Goal: Check status: Check status

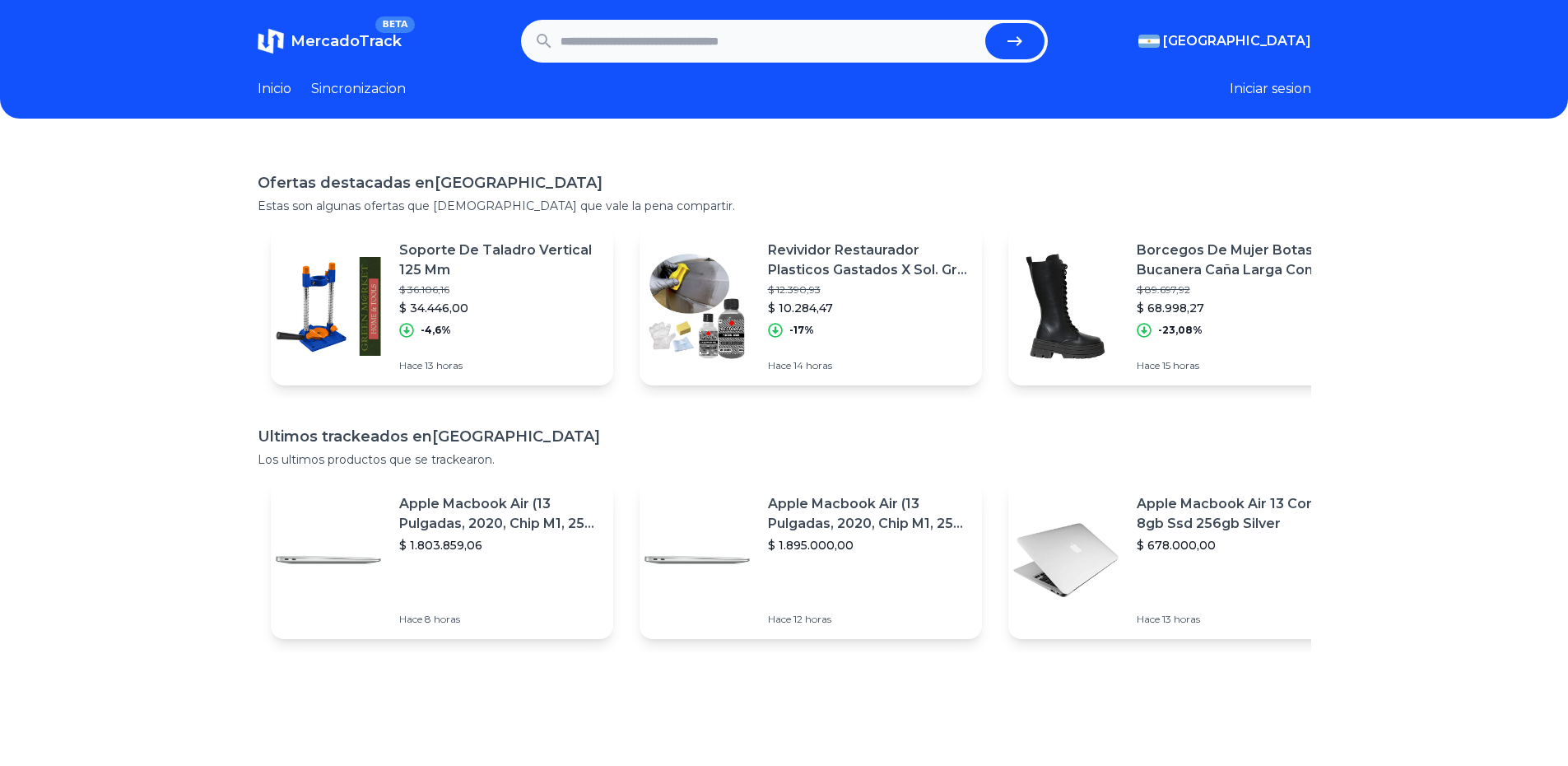
click at [780, 50] on input "text" at bounding box center [770, 41] width 418 height 37
paste input "**********"
click at [1037, 39] on button "submit" at bounding box center [1015, 41] width 60 height 37
type input "**********"
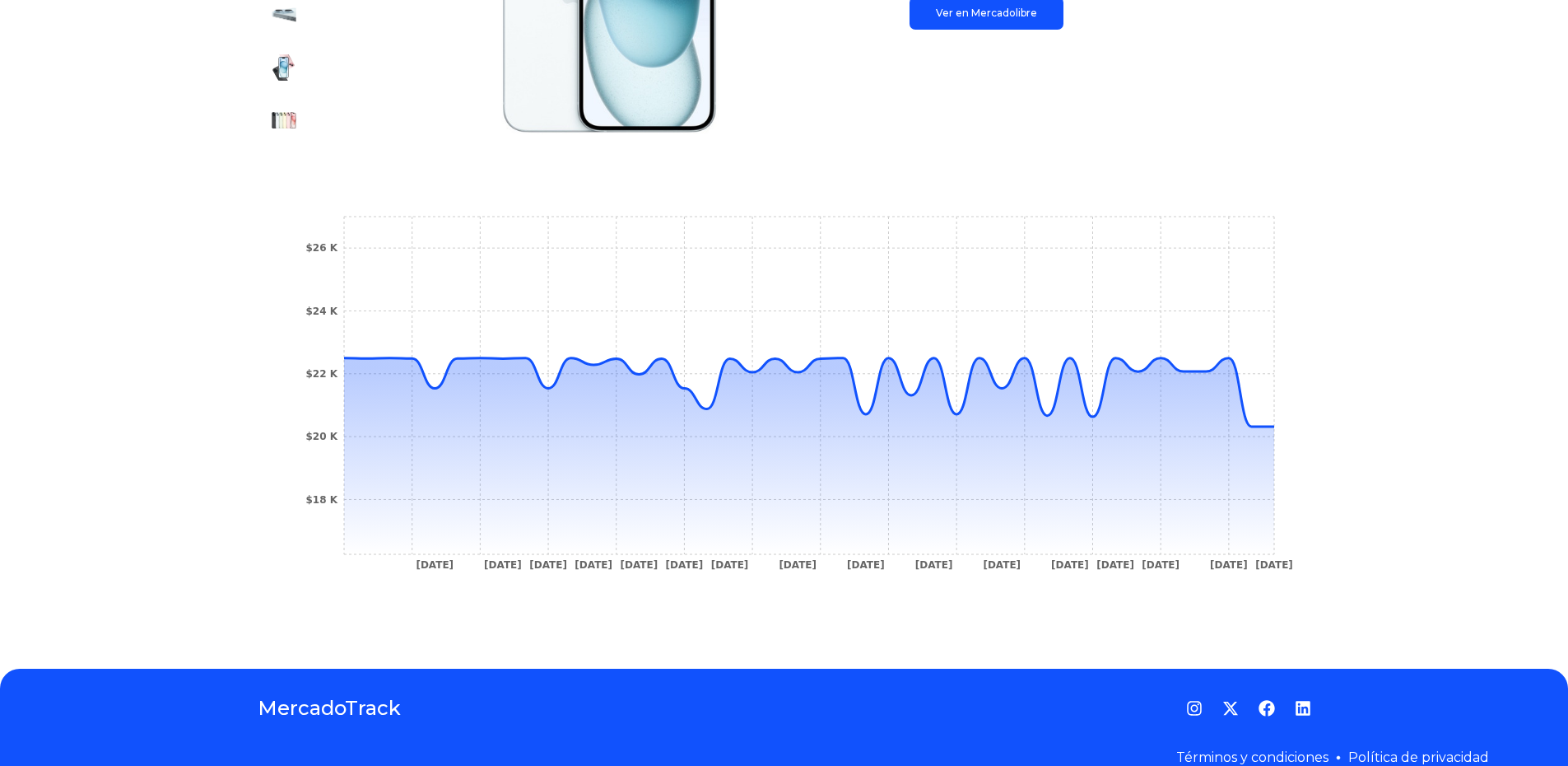
scroll to position [445, 0]
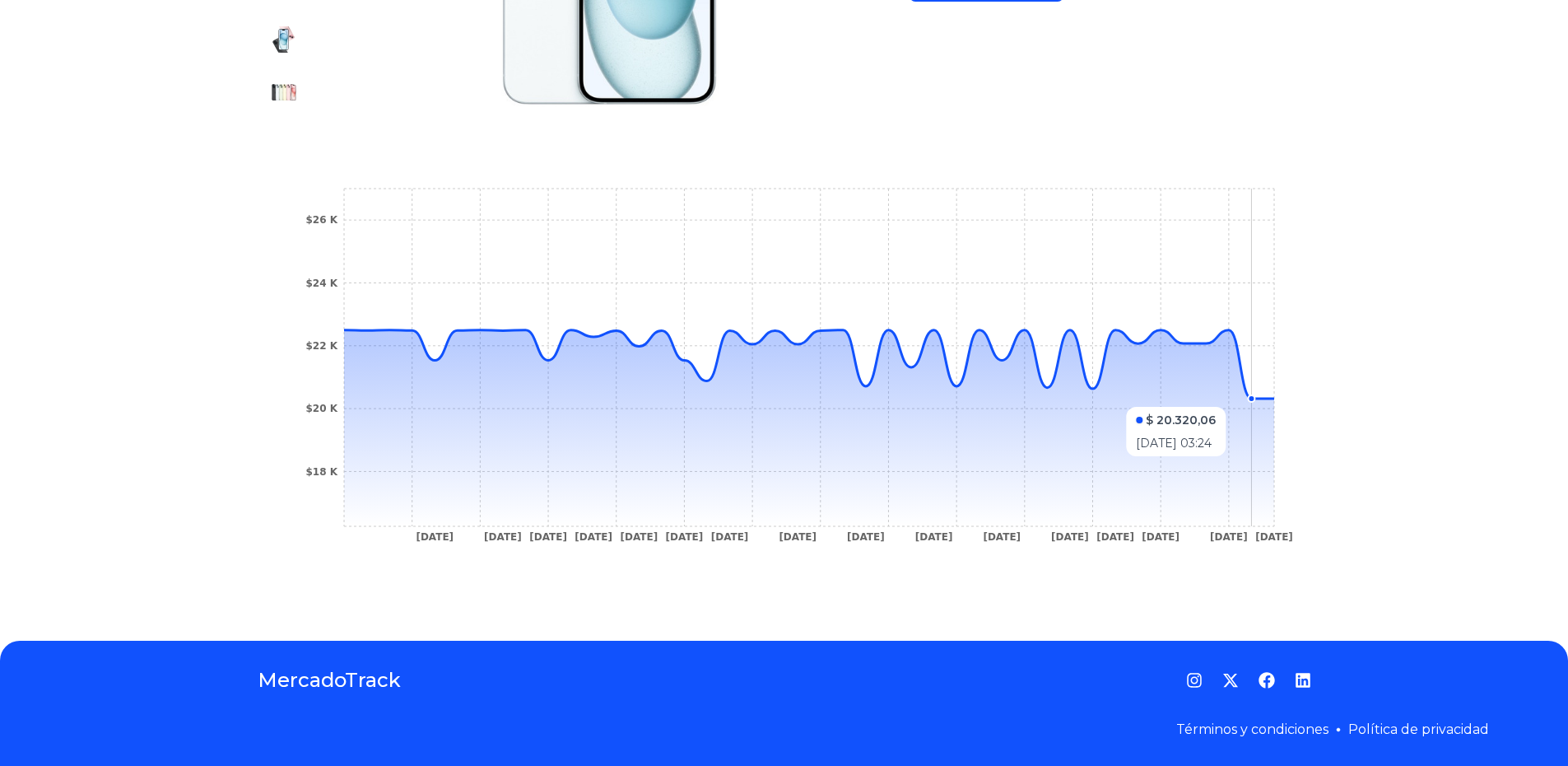
click at [1255, 399] on circle at bounding box center [1251, 398] width 7 height 7
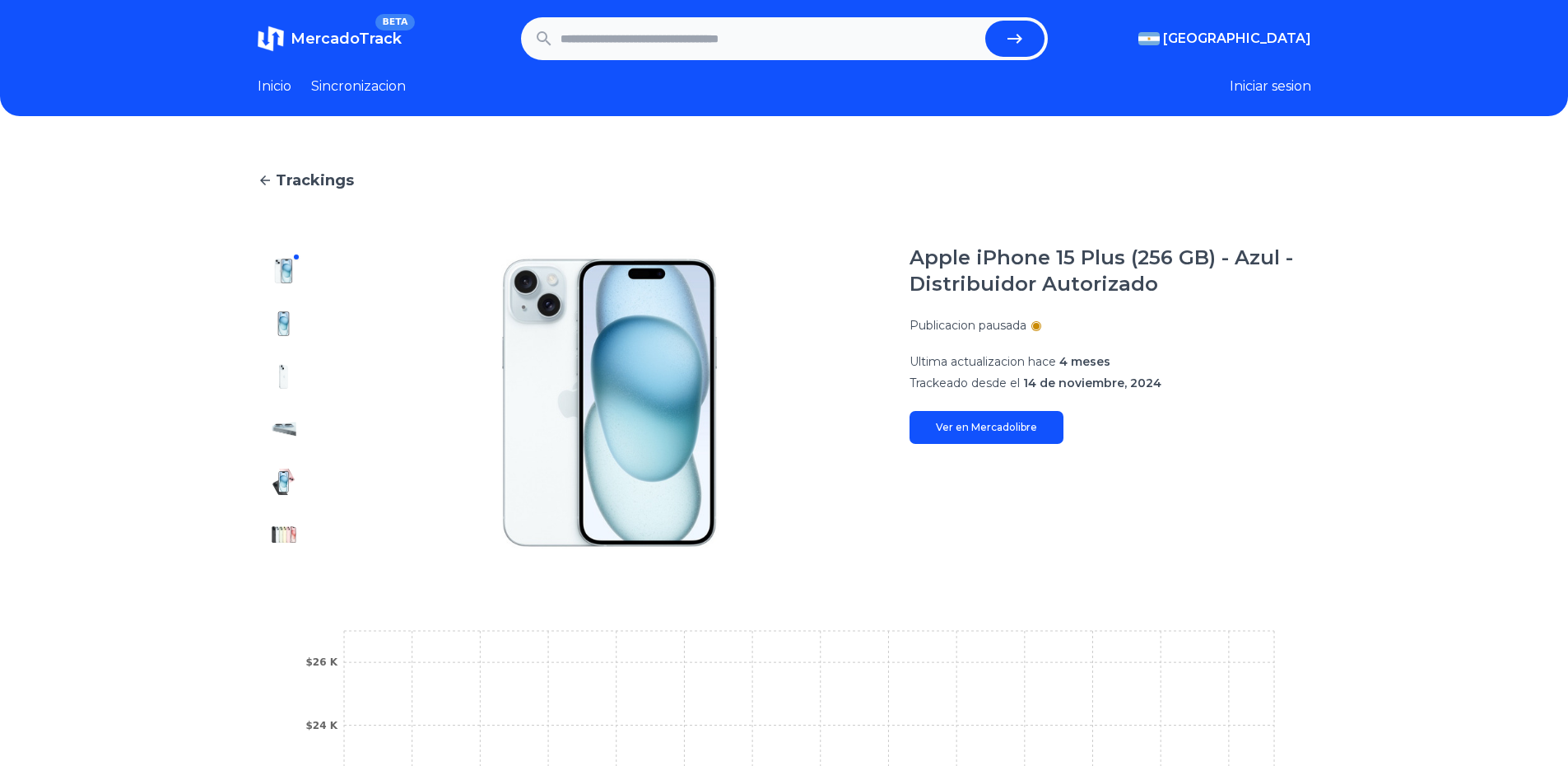
scroll to position [0, 0]
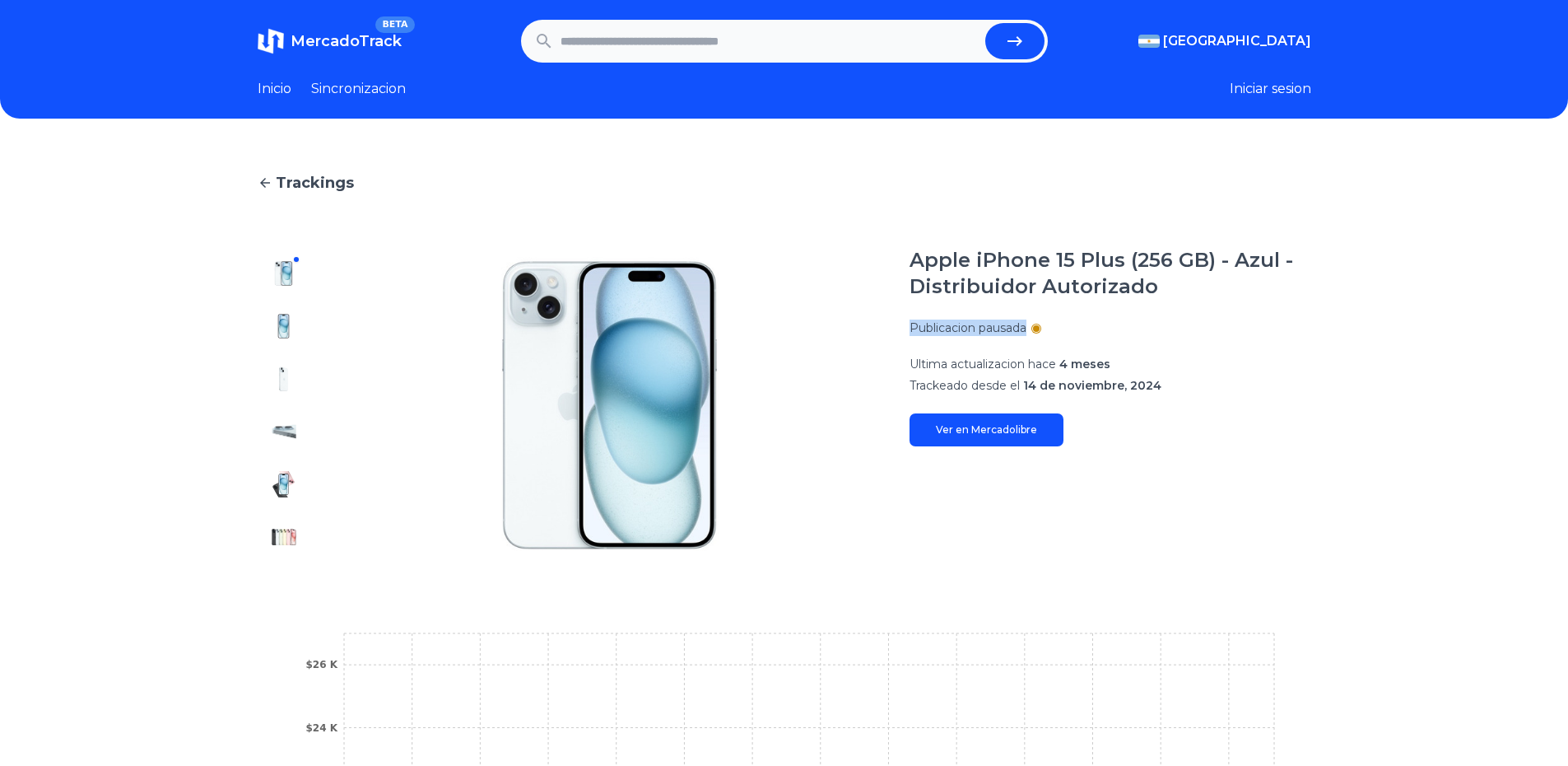
drag, startPoint x: 914, startPoint y: 325, endPoint x: 1063, endPoint y: 329, distance: 149.1
click at [1063, 329] on section "Apple iPhone 15 Plus (256 GB) - Azul - Distribuidor Autorizado Publicacion paus…" at bounding box center [785, 405] width 1054 height 316
click at [1074, 330] on div "Publicacion pausada" at bounding box center [1110, 328] width 402 height 16
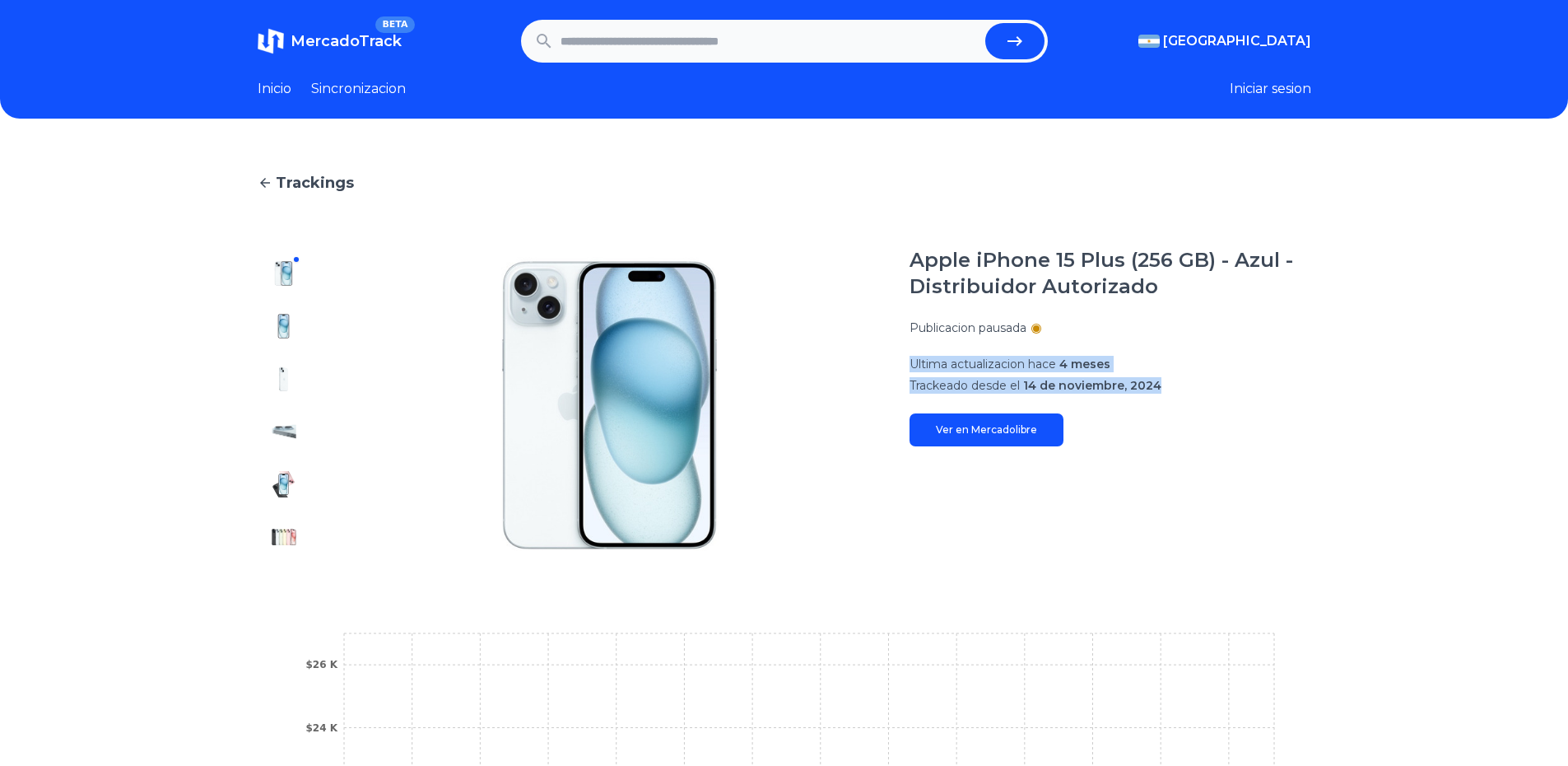
drag, startPoint x: 905, startPoint y: 364, endPoint x: 1185, endPoint y: 391, distance: 281.3
click at [1182, 390] on section "Apple iPhone 15 Plus (256 GB) - Azul - Distribuidor Autorizado Publicacion paus…" at bounding box center [785, 405] width 1054 height 316
click at [1188, 399] on div "Apple iPhone 15 Plus (256 GB) - Azul - Distribuidor Autorizado Publicacion paus…" at bounding box center [1110, 346] width 402 height 199
click at [1110, 390] on span "14 de noviembre, 2024" at bounding box center [1092, 384] width 139 height 14
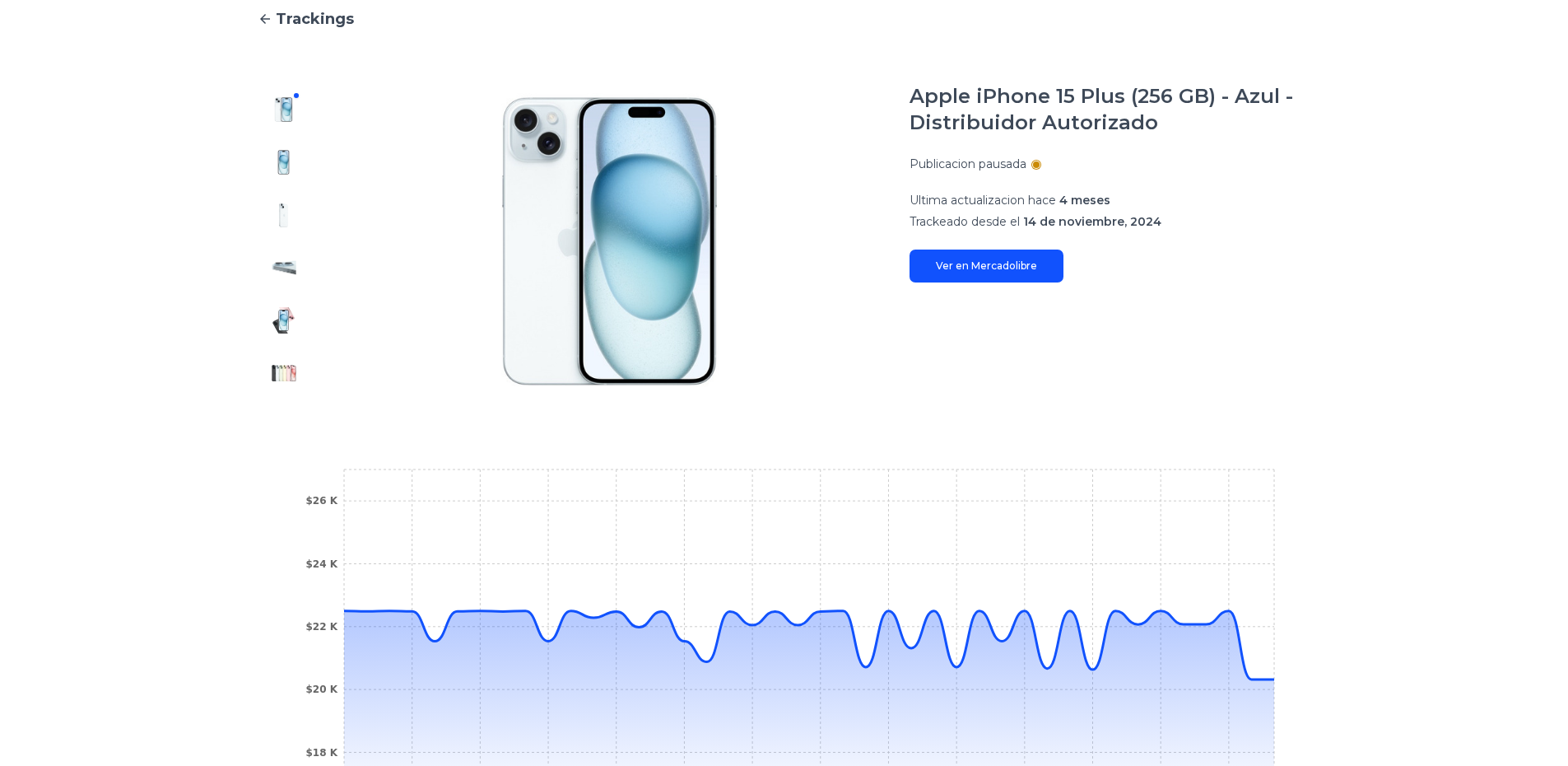
scroll to position [165, 0]
click at [995, 272] on link "Ver en Mercadolibre" at bounding box center [986, 265] width 154 height 33
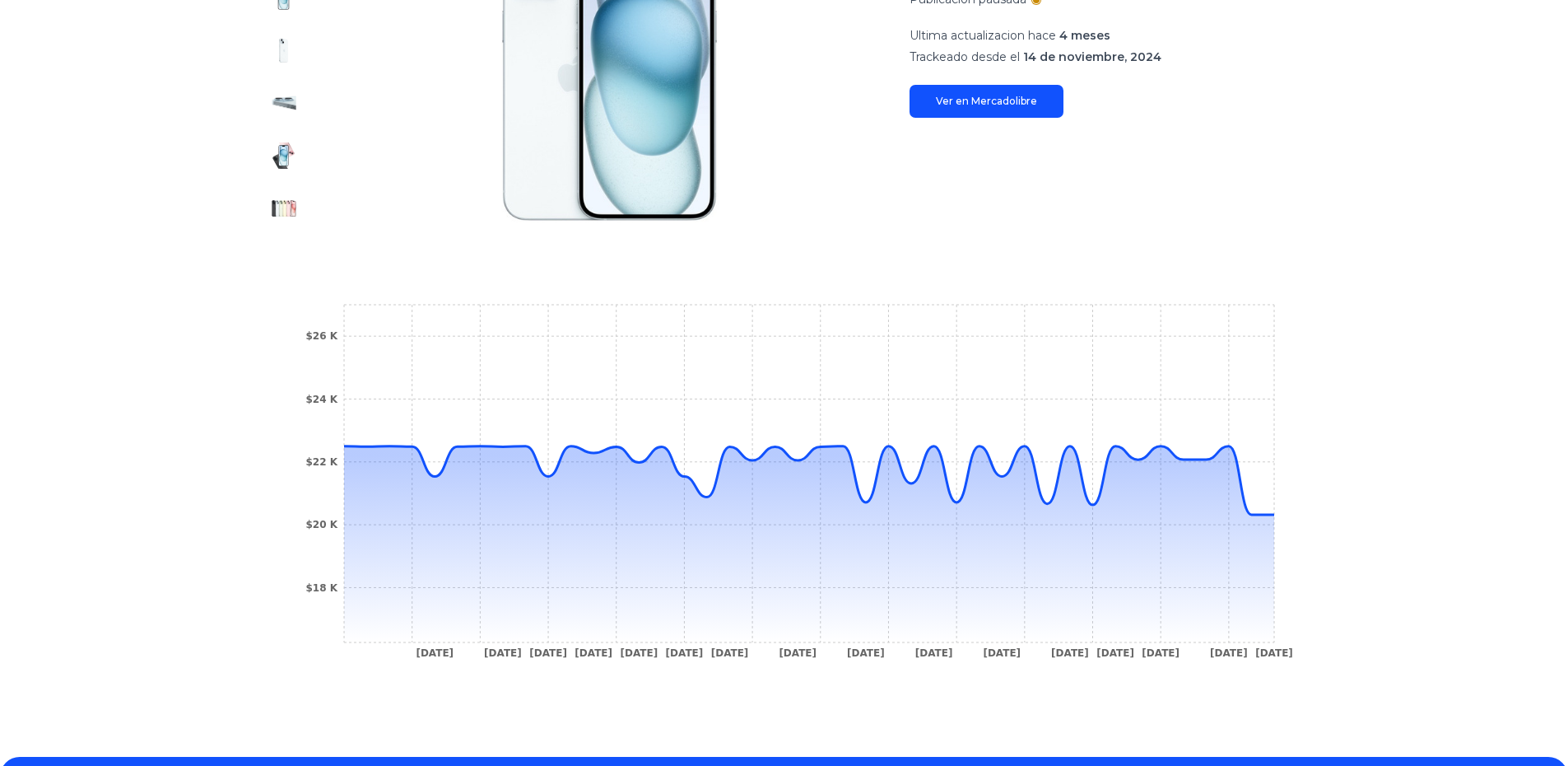
scroll to position [330, 0]
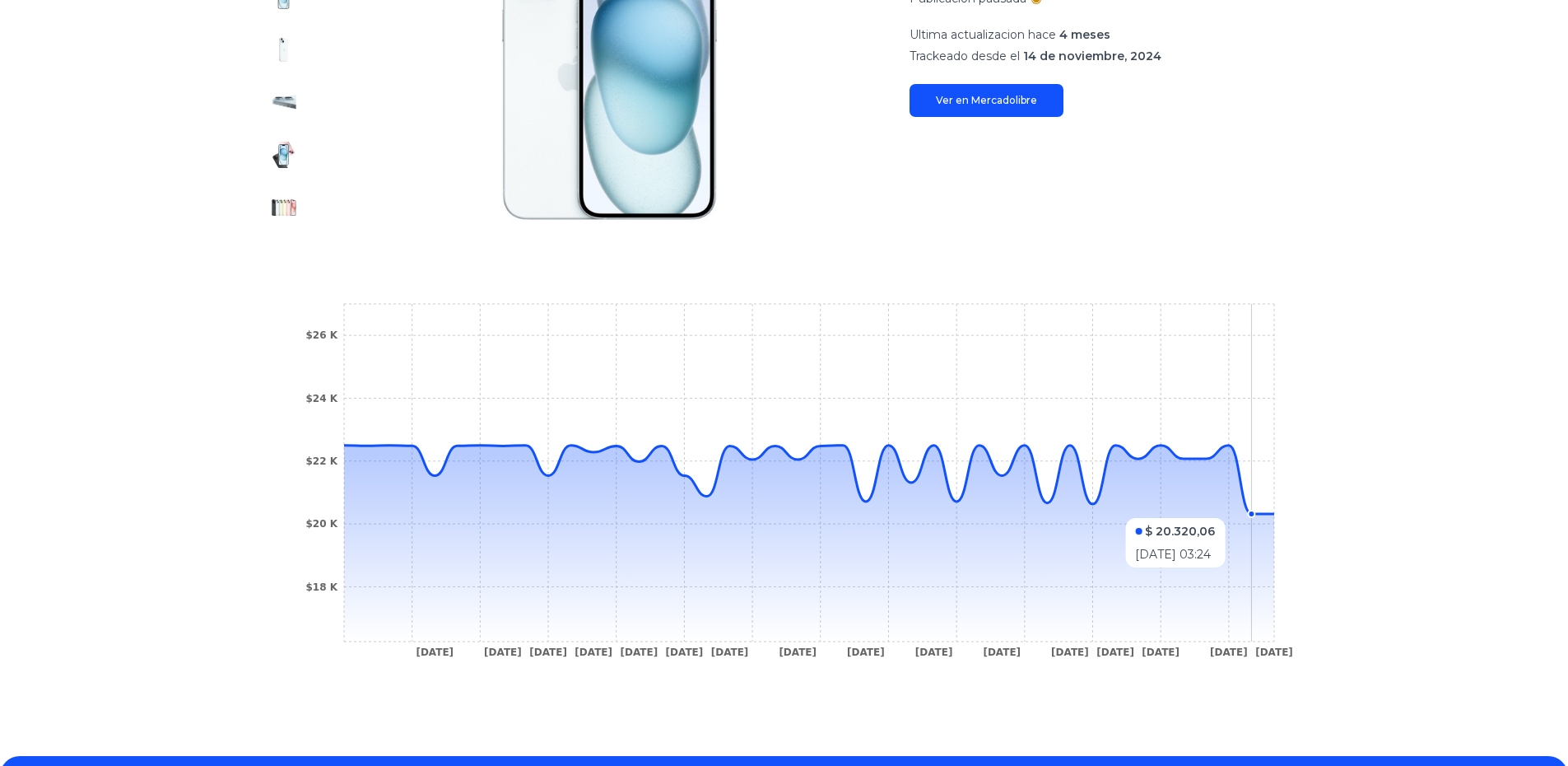
click at [1259, 510] on icon "25 Dec 24 14 Jan 25 18 Jan 25 20 Jan 25 23 Jan 25 3 Feb 25 5 Feb 25 13 Feb 25 1…" at bounding box center [785, 485] width 988 height 371
click at [1255, 515] on circle at bounding box center [1251, 514] width 7 height 7
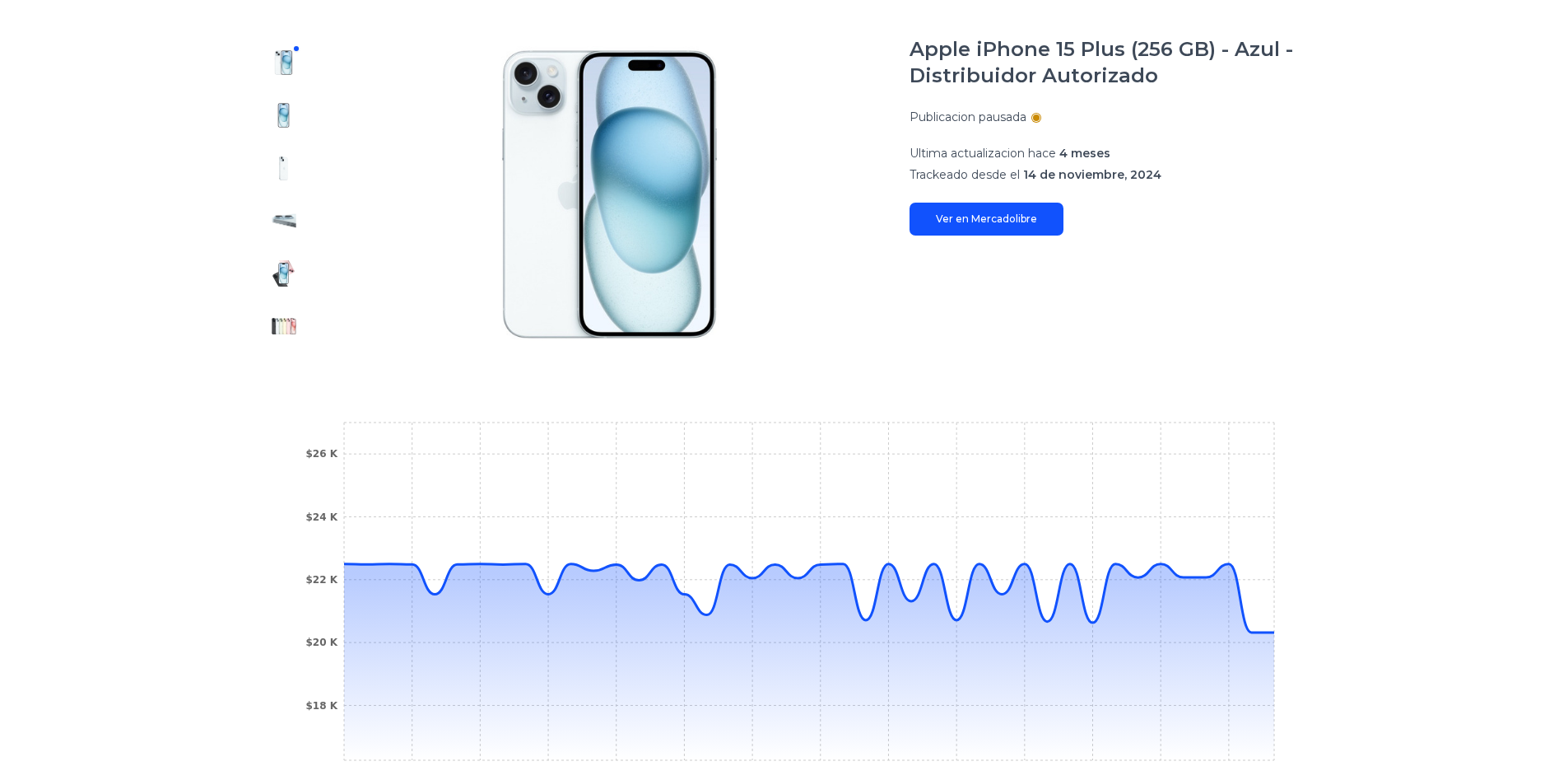
scroll to position [445, 0]
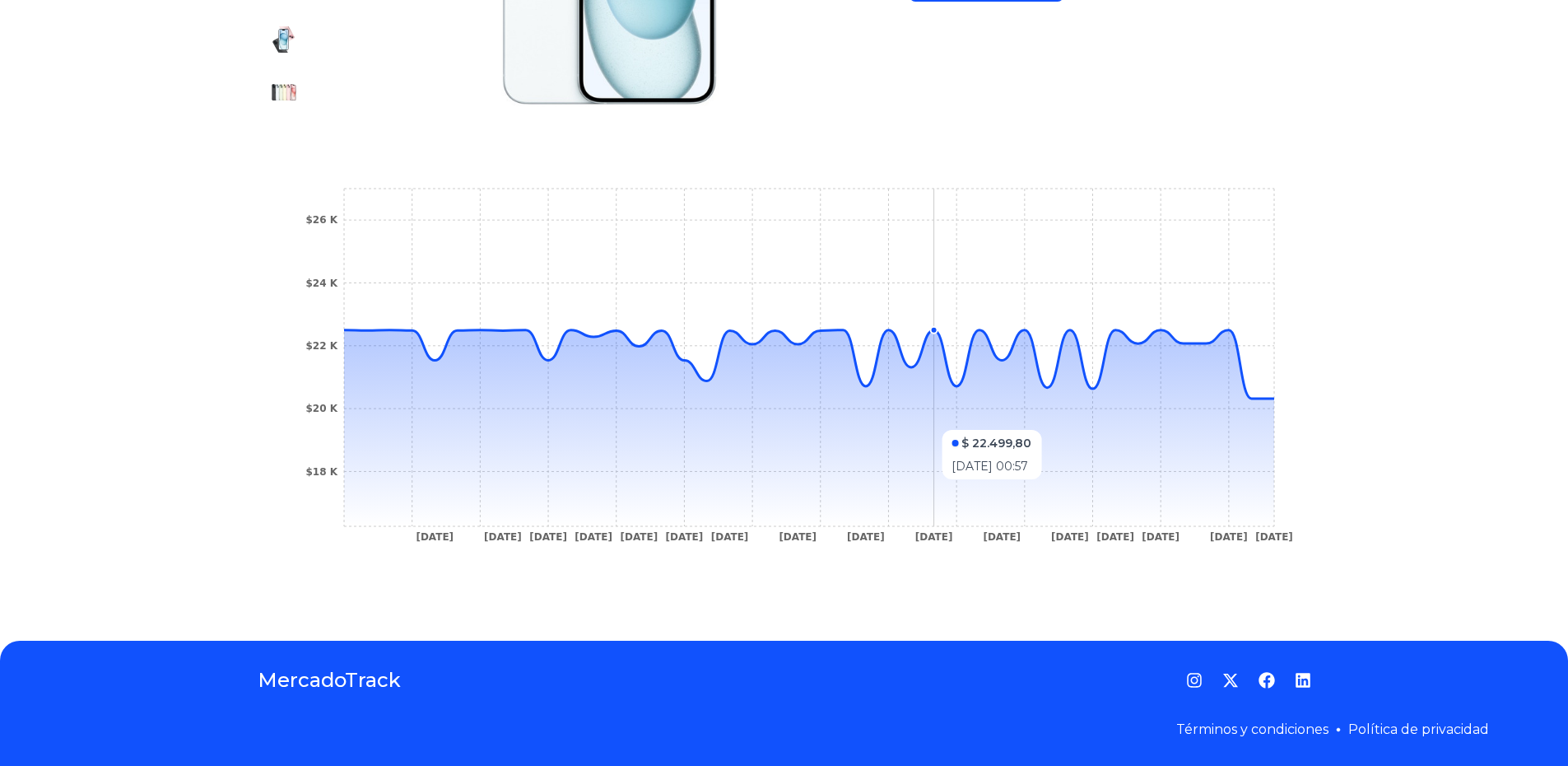
click at [933, 422] on icon at bounding box center [809, 428] width 930 height 196
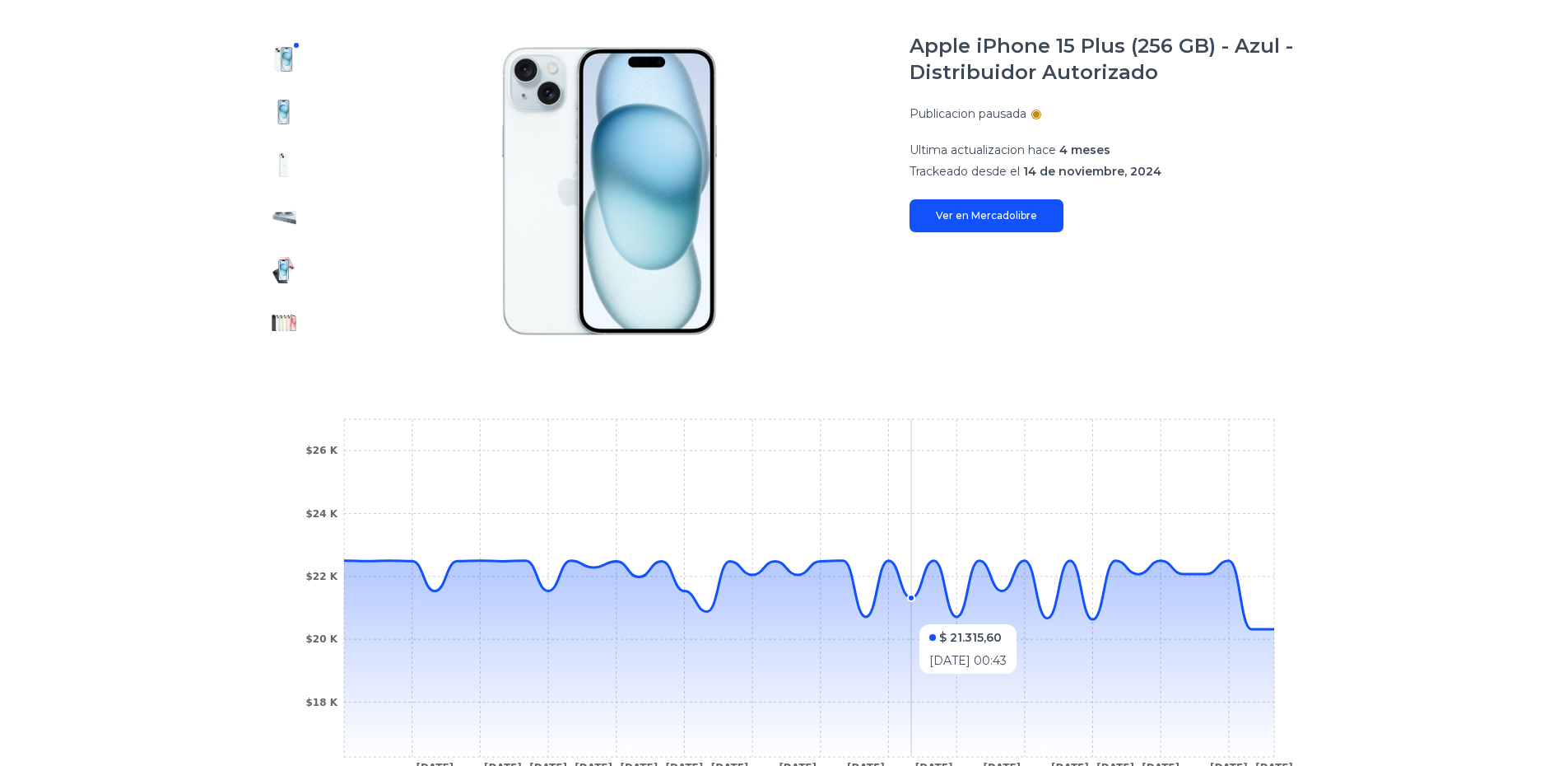
scroll to position [362, 0]
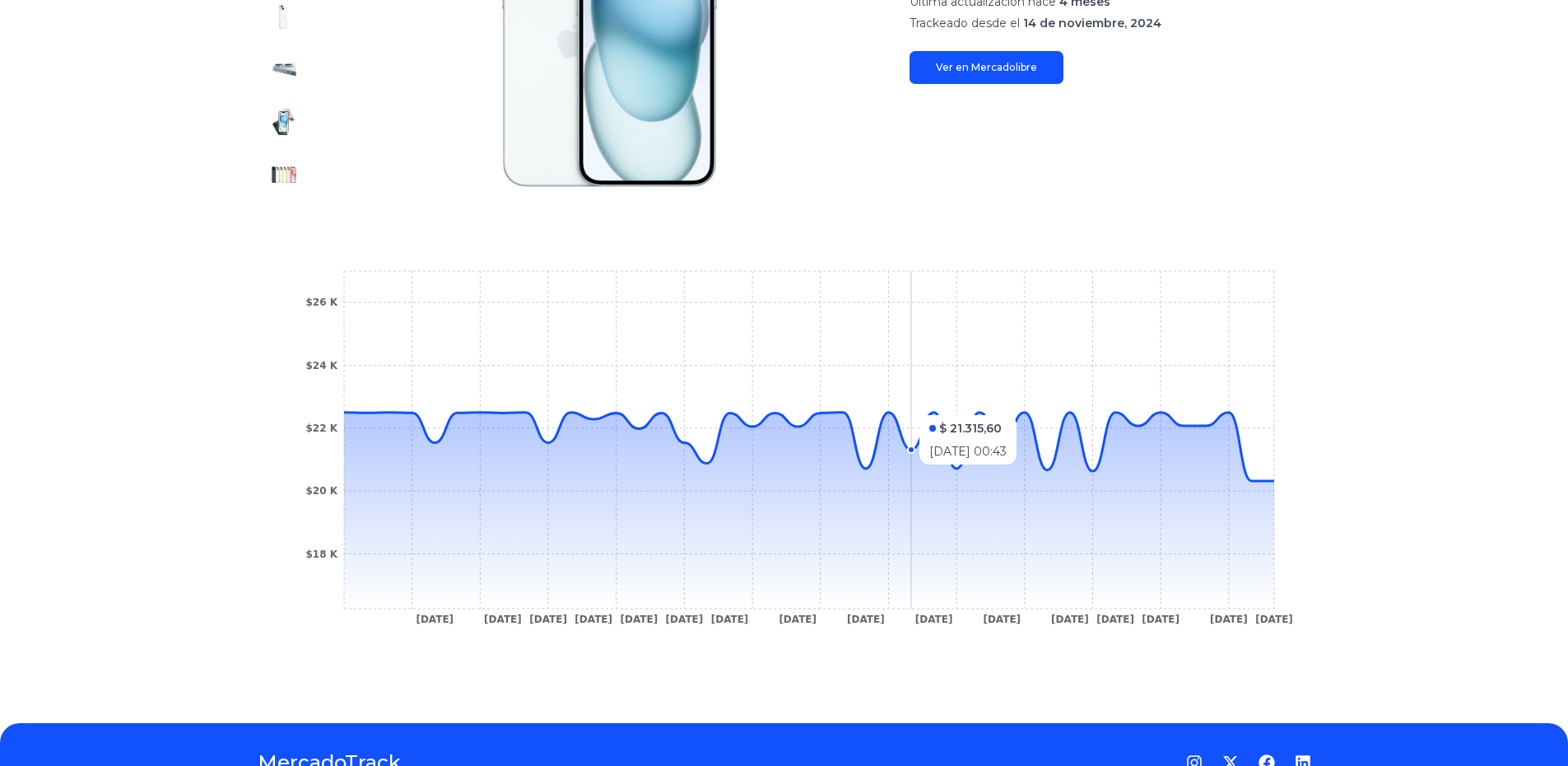
click at [910, 406] on icon "[DATE] [DATE] [DATE] [DATE] [DATE] [DATE] [DATE] [DATE] [DATE] [DATE] [DATE] [D…" at bounding box center [785, 452] width 988 height 371
click at [898, 400] on icon "[DATE] [DATE] [DATE] [DATE] [DATE] [DATE] [DATE] [DATE] [DATE] [DATE] [DATE] [D…" at bounding box center [785, 452] width 988 height 371
click at [836, 387] on icon "[DATE] [DATE] [DATE] [DATE] [DATE] [DATE] [DATE] [DATE] [DATE] [DATE] [DATE] [D…" at bounding box center [785, 452] width 988 height 371
drag, startPoint x: 829, startPoint y: 384, endPoint x: 937, endPoint y: 366, distance: 109.5
click at [933, 366] on icon "[DATE] [DATE] [DATE] [DATE] [DATE] [DATE] [DATE] [DATE] [DATE] [DATE] [DATE] [D…" at bounding box center [785, 452] width 988 height 371
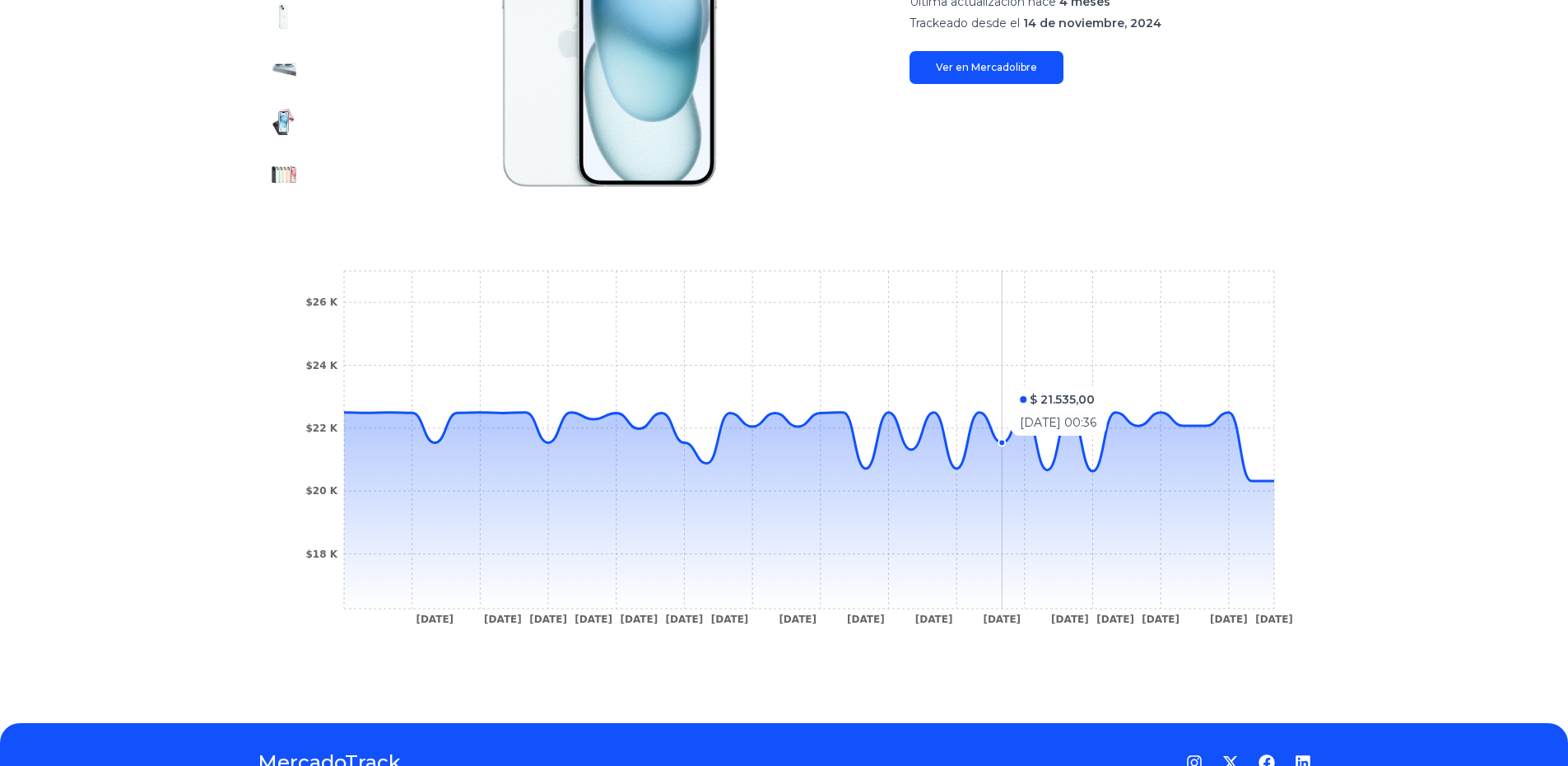
drag, startPoint x: 1015, startPoint y: 383, endPoint x: 1006, endPoint y: 386, distance: 9.5
drag, startPoint x: 1006, startPoint y: 386, endPoint x: 1415, endPoint y: 385, distance: 409.0
click at [1415, 385] on div "Trackings Apple iPhone 15 Plus (256 GB) - Azul - Distribuidor Autorizado Public…" at bounding box center [784, 239] width 1568 height 914
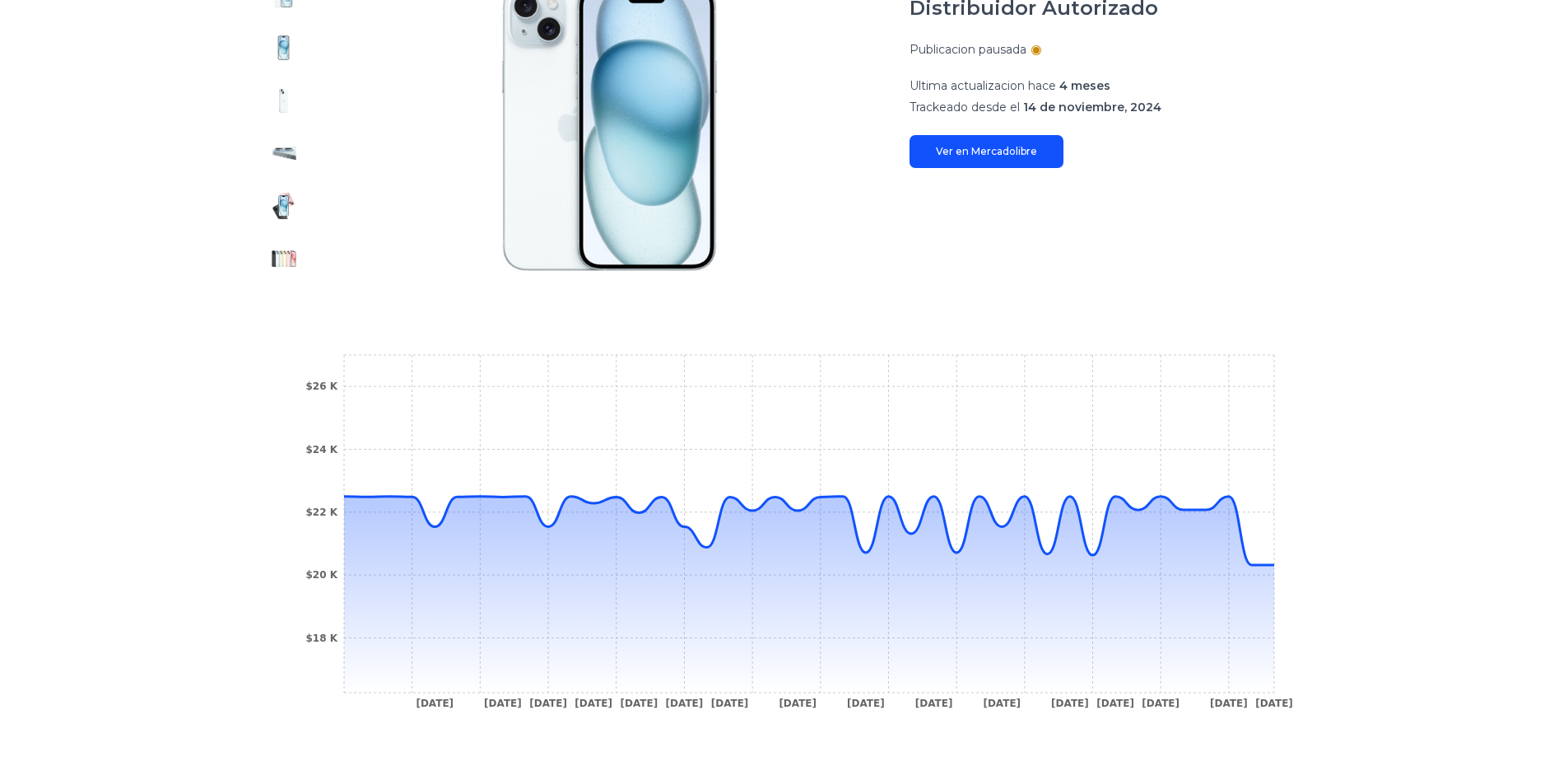
scroll to position [0, 0]
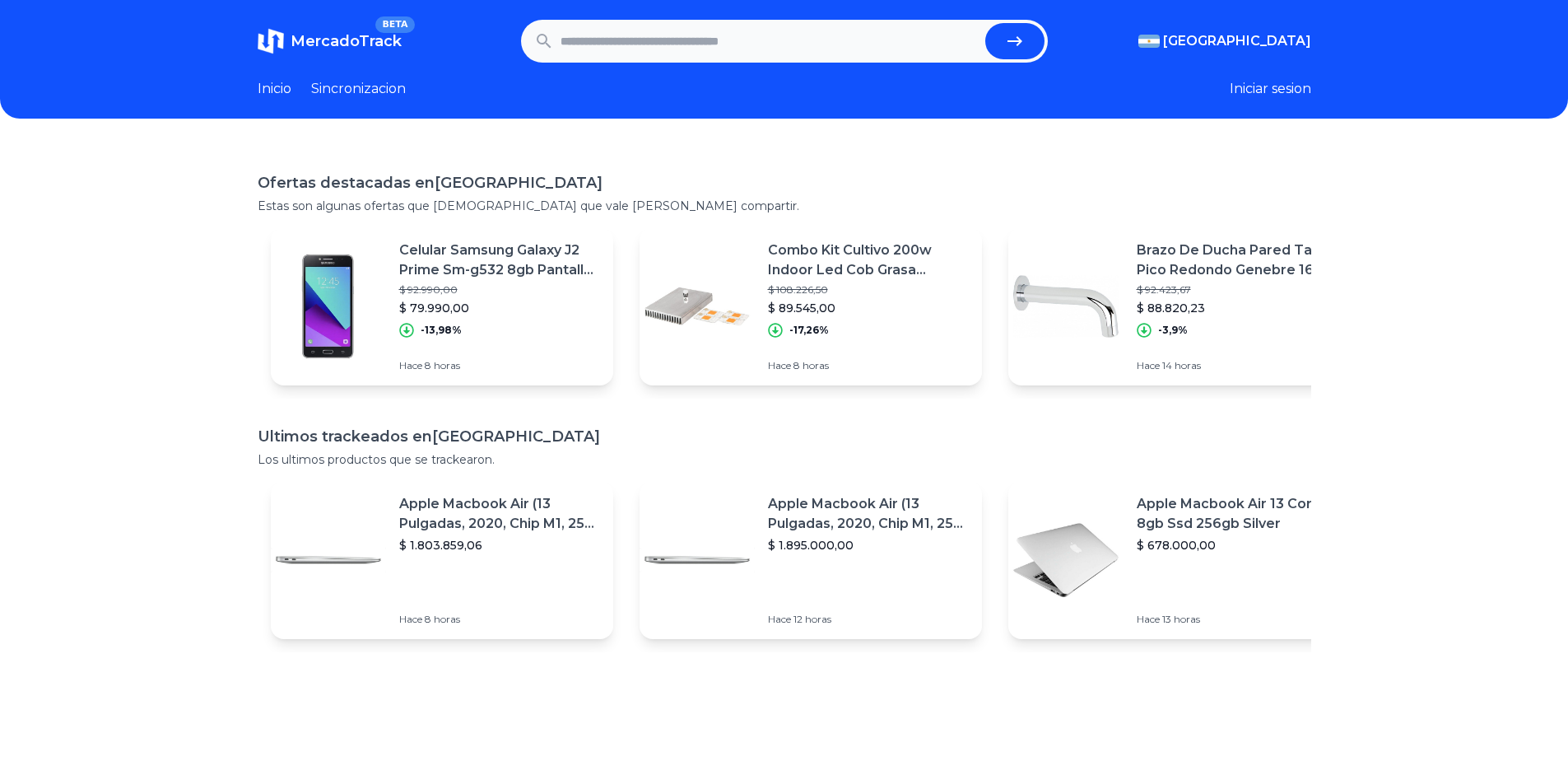
click at [870, 37] on input "text" at bounding box center [770, 41] width 418 height 37
paste input "**********"
click at [1004, 42] on button "submit" at bounding box center [1015, 41] width 60 height 37
type input "**********"
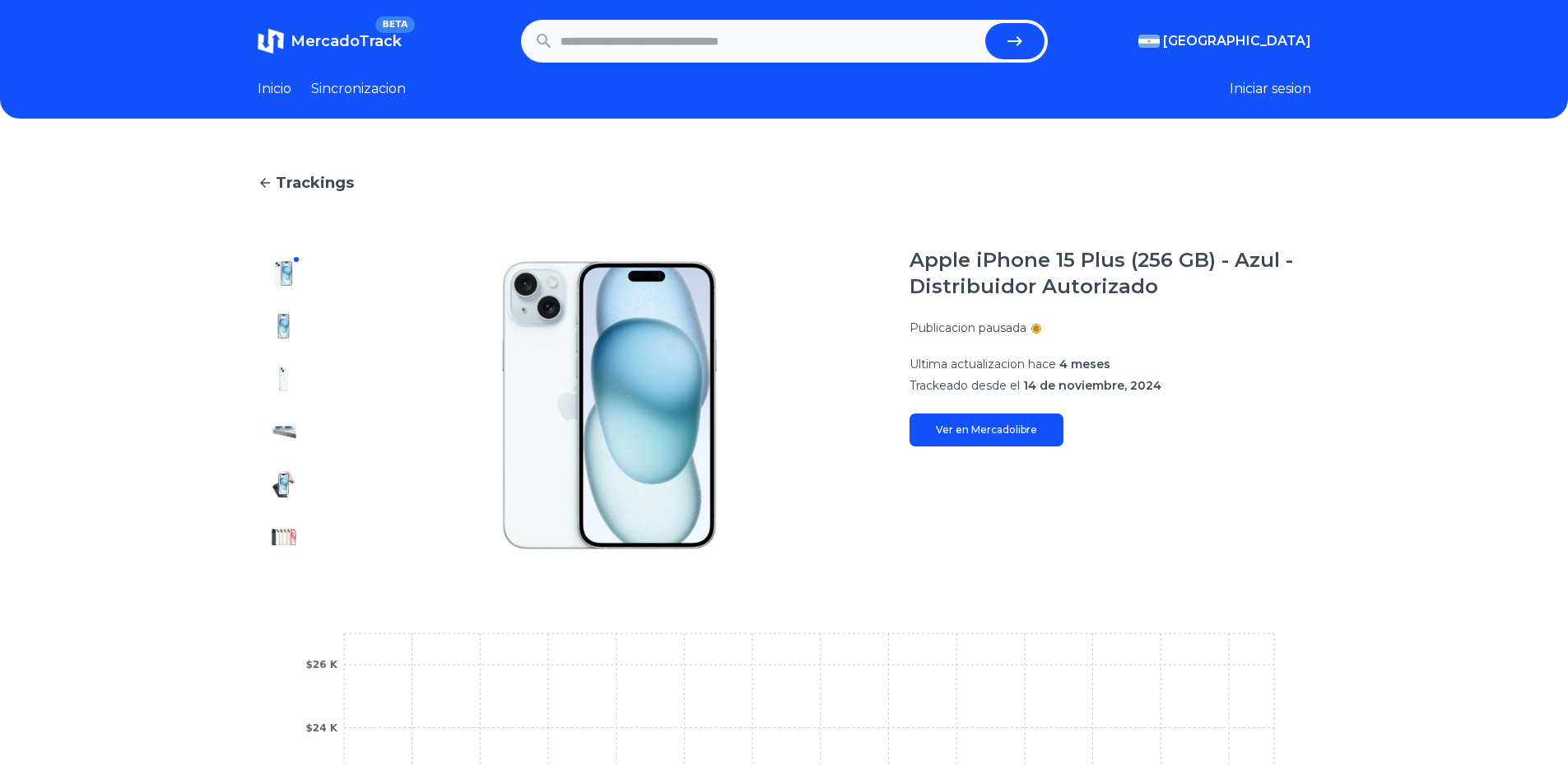
click at [266, 252] on div at bounding box center [284, 405] width 53 height 316
click at [284, 253] on div at bounding box center [284, 405] width 53 height 316
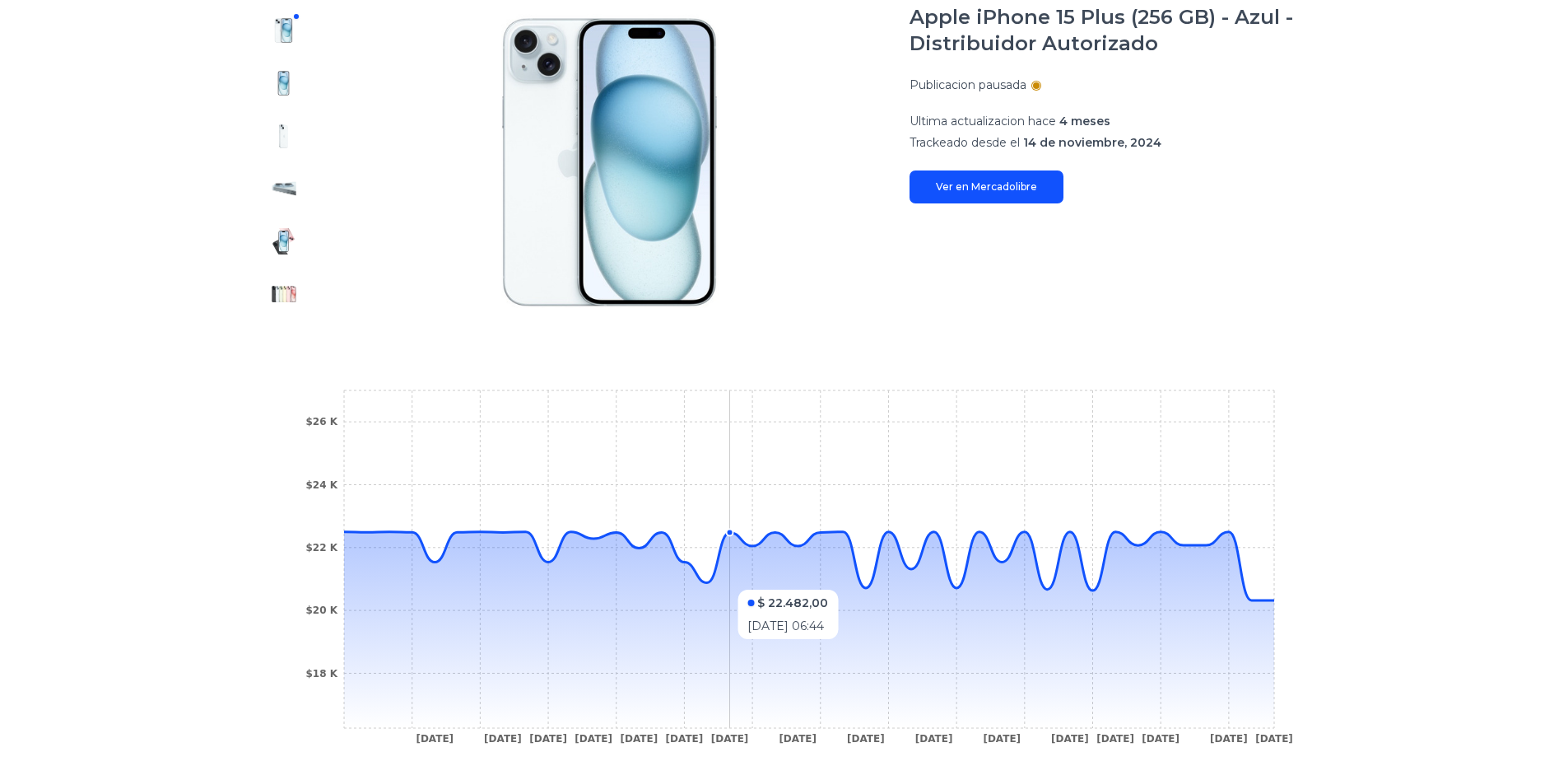
scroll to position [330, 0]
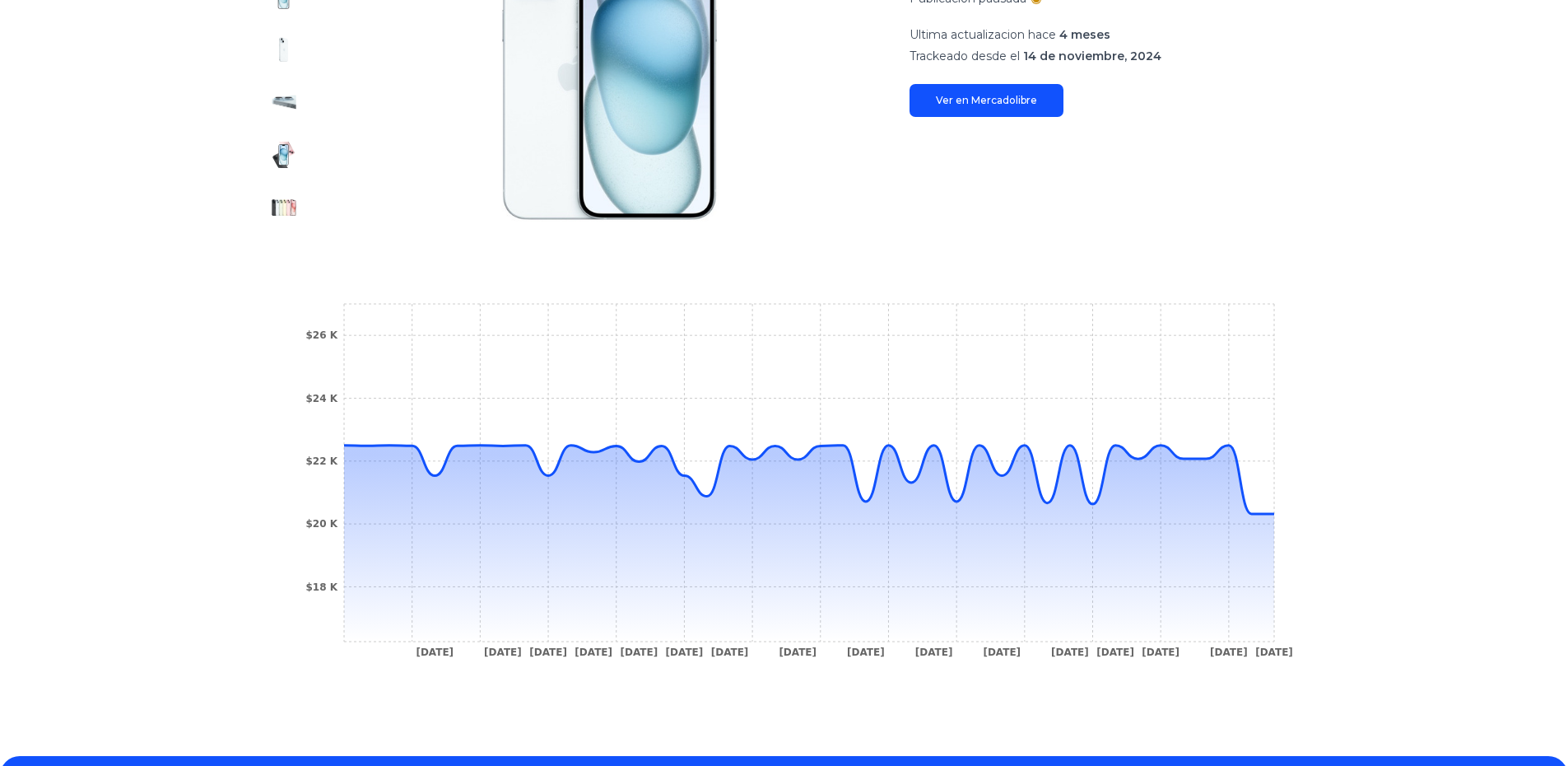
click at [732, 649] on tspan "[DATE]" at bounding box center [729, 652] width 38 height 12
click at [743, 648] on tspan "[DATE]" at bounding box center [729, 652] width 38 height 12
click at [758, 642] on icon at bounding box center [809, 542] width 930 height 196
click at [764, 636] on icon at bounding box center [809, 542] width 930 height 196
click at [764, 635] on icon at bounding box center [809, 542] width 930 height 196
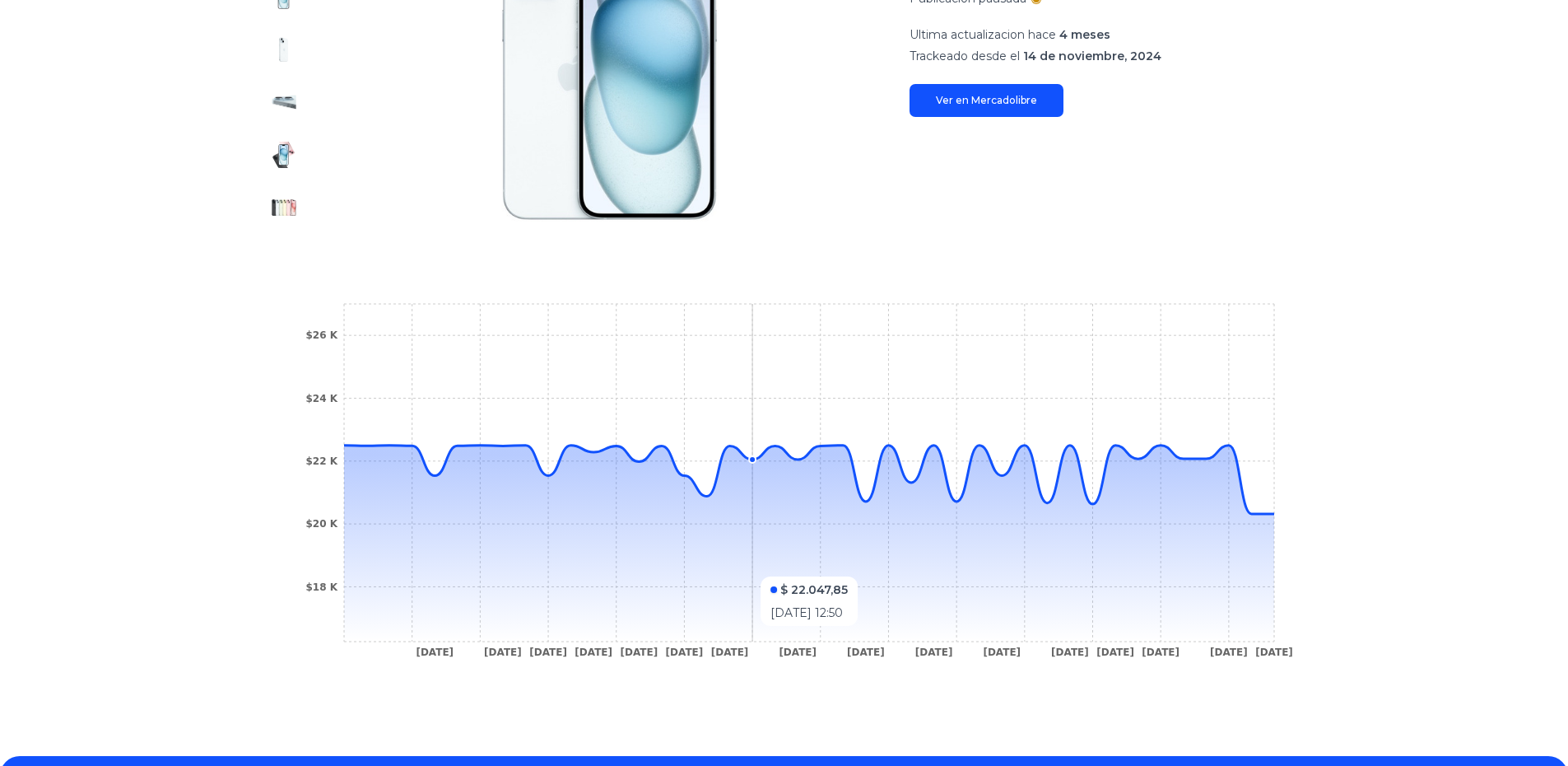
click at [764, 634] on icon at bounding box center [809, 542] width 930 height 196
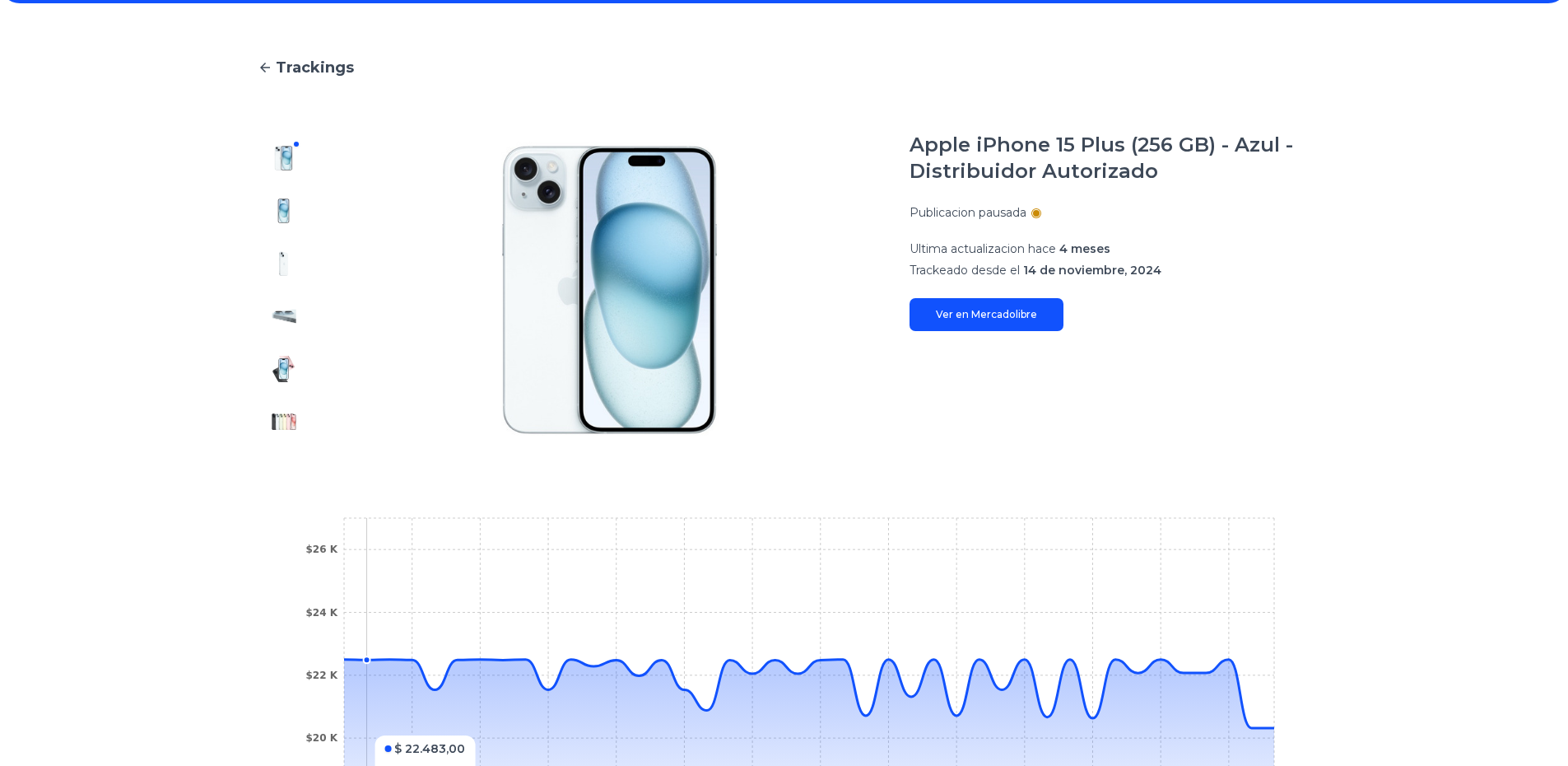
scroll to position [445, 0]
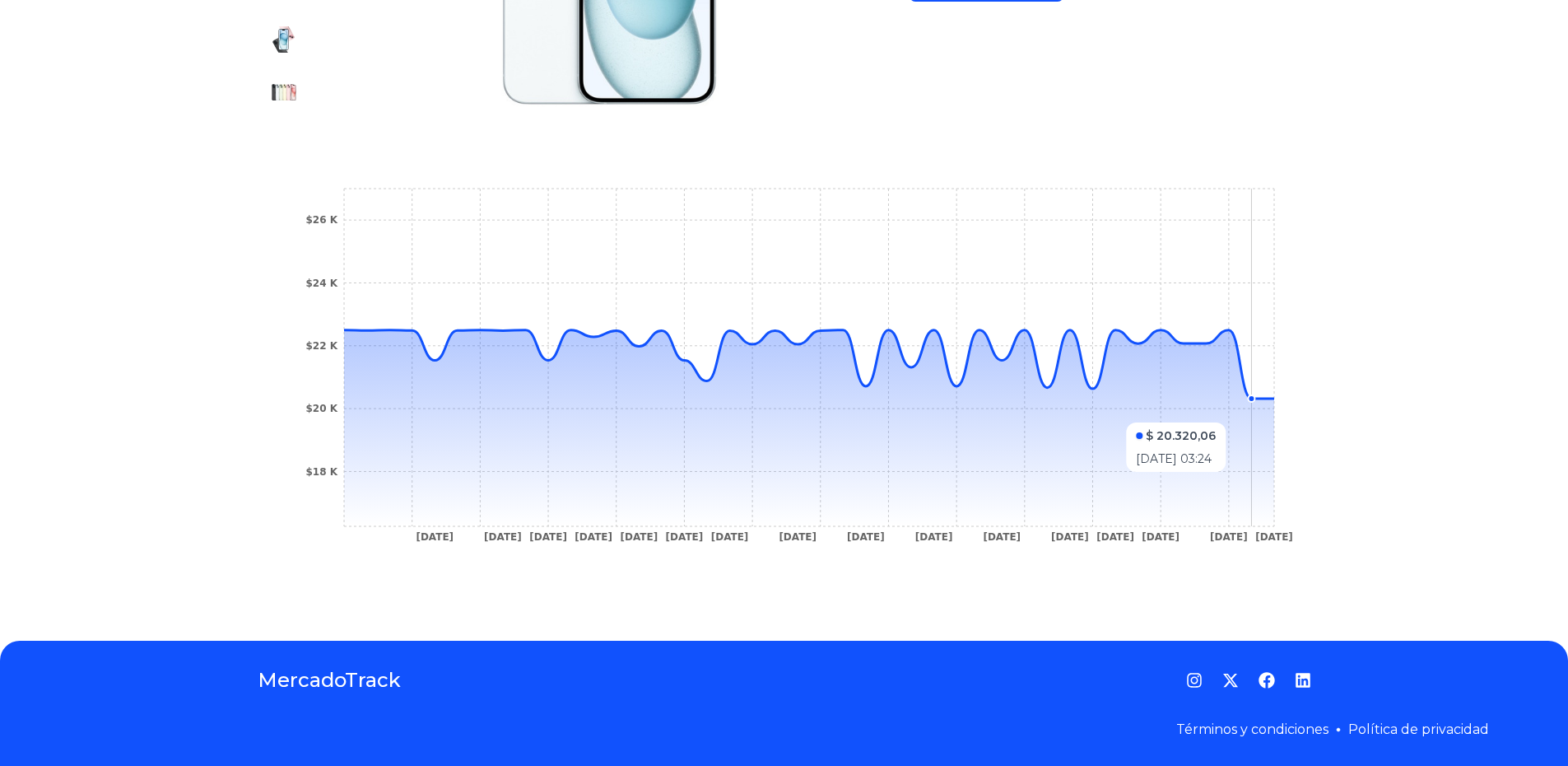
click at [1258, 414] on icon at bounding box center [809, 428] width 930 height 196
click at [1261, 412] on icon at bounding box center [809, 428] width 930 height 196
click at [1274, 405] on icon at bounding box center [809, 428] width 930 height 196
click at [1265, 400] on icon at bounding box center [809, 428] width 930 height 196
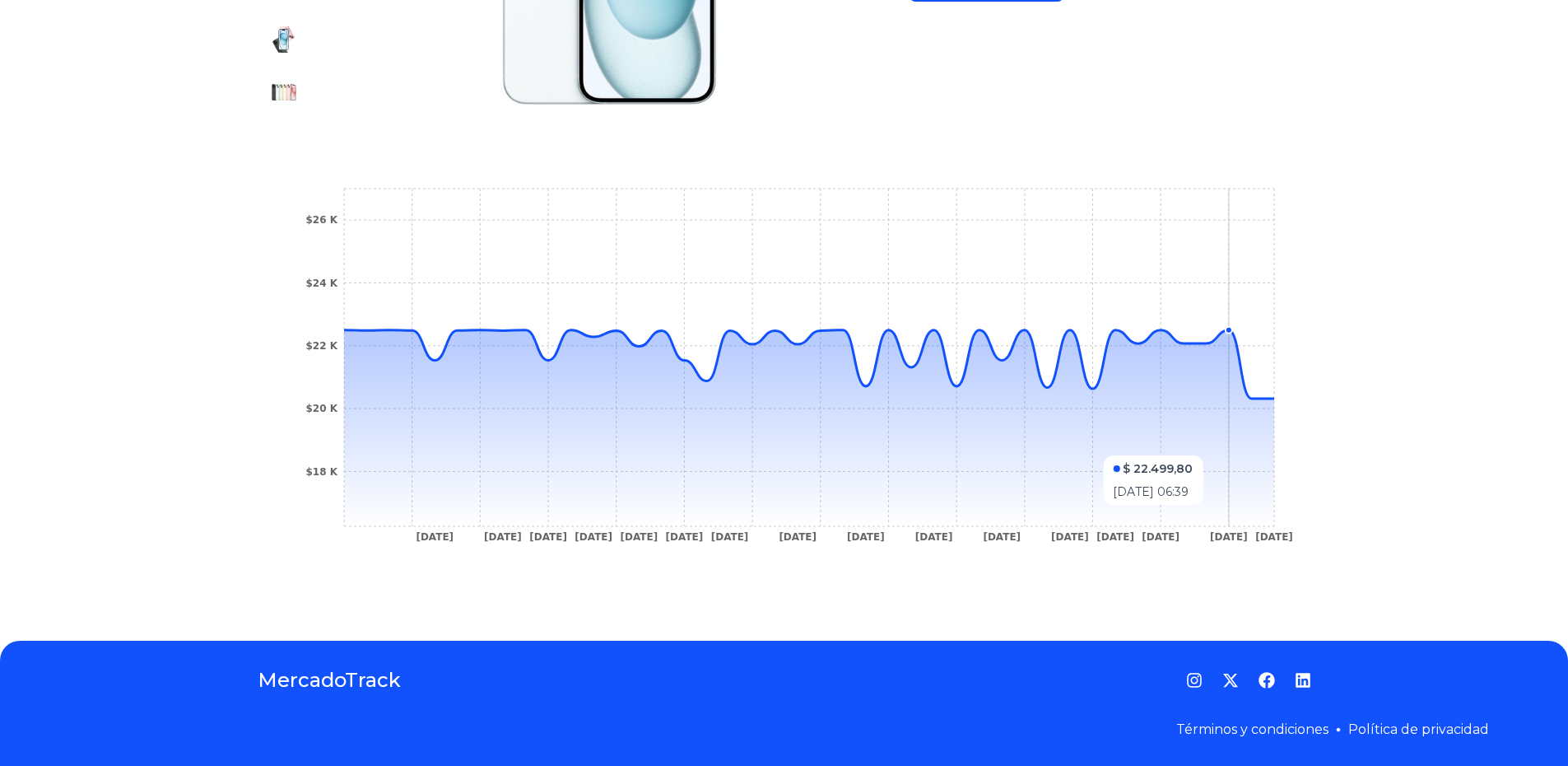
click at [1243, 513] on icon at bounding box center [809, 428] width 930 height 196
click at [1230, 511] on icon at bounding box center [809, 428] width 930 height 196
drag, startPoint x: 1246, startPoint y: 503, endPoint x: 1198, endPoint y: 500, distance: 48.1
click at [1198, 500] on icon at bounding box center [809, 428] width 930 height 196
drag, startPoint x: 1238, startPoint y: 486, endPoint x: 1189, endPoint y: 473, distance: 50.7
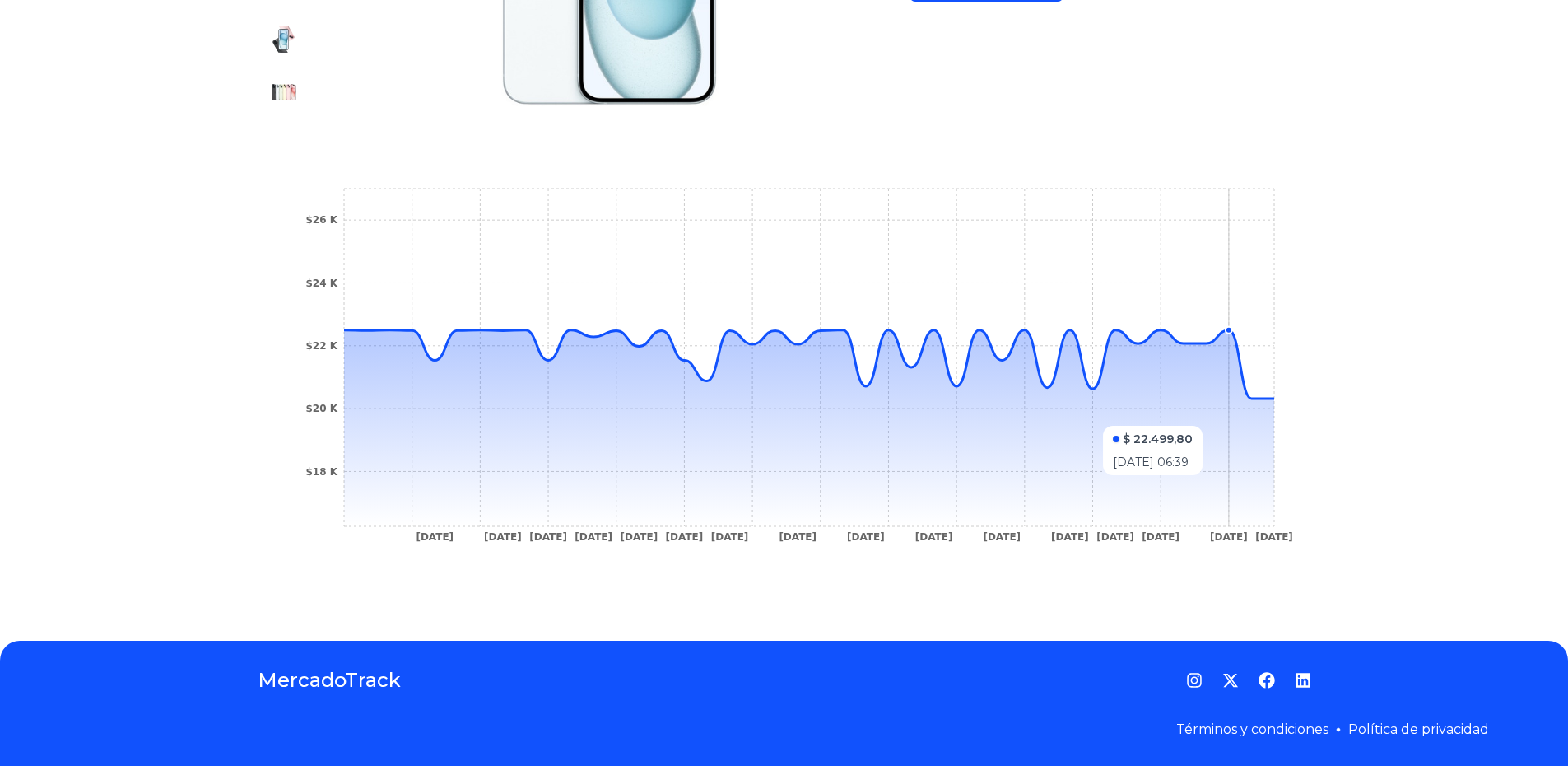
click at [1191, 477] on icon at bounding box center [809, 428] width 930 height 196
click at [1085, 331] on icon "[DATE] [DATE] [DATE] [DATE] [DATE] [DATE] [DATE] [DATE] [DATE] [DATE] [DATE] [D…" at bounding box center [785, 369] width 988 height 371
click at [1121, 384] on icon at bounding box center [809, 428] width 930 height 196
click at [1152, 383] on icon at bounding box center [809, 428] width 930 height 196
click at [1245, 391] on icon at bounding box center [809, 428] width 930 height 196
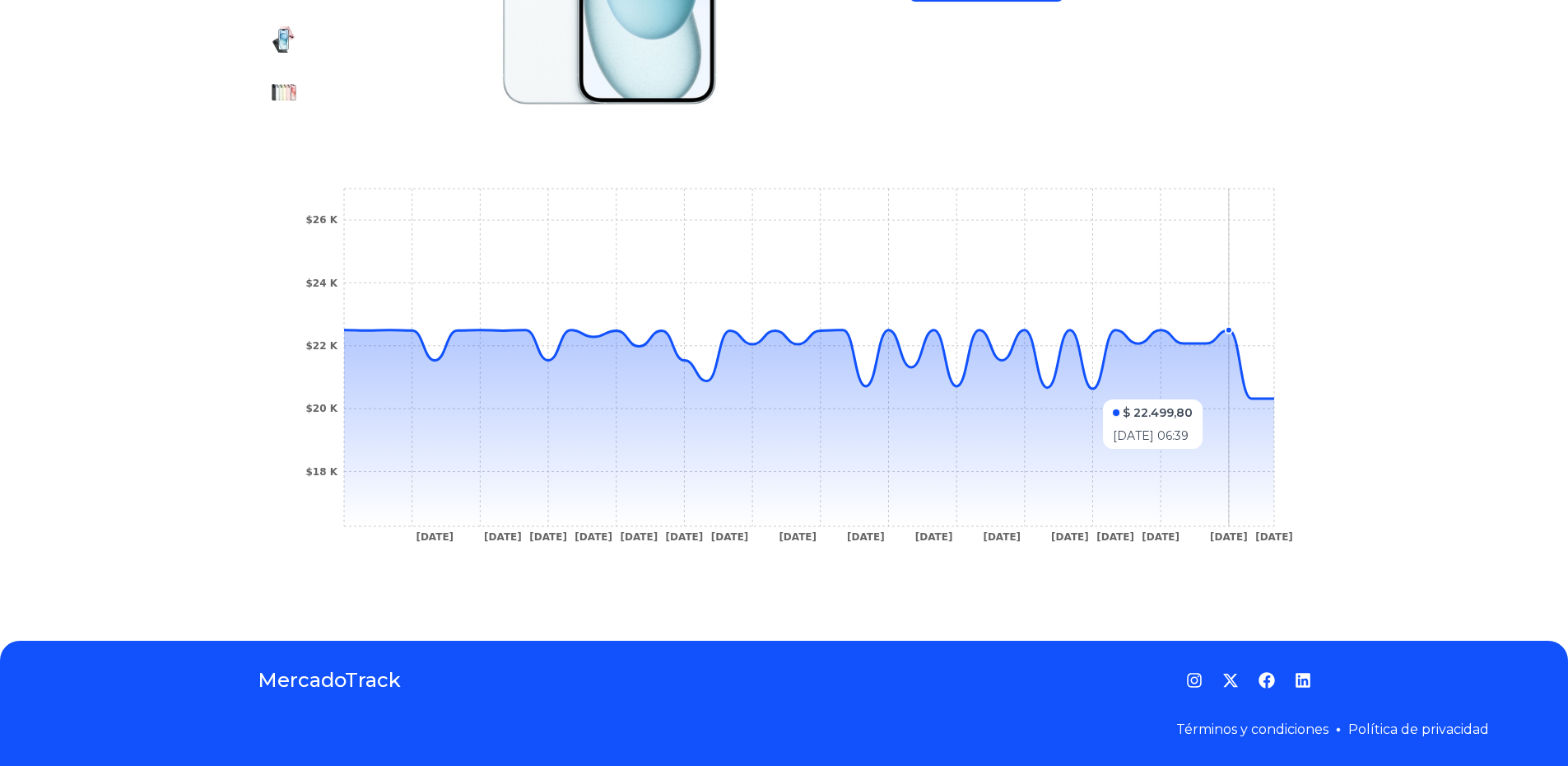
click at [1242, 390] on icon at bounding box center [809, 428] width 930 height 196
click at [1227, 364] on icon at bounding box center [809, 428] width 930 height 196
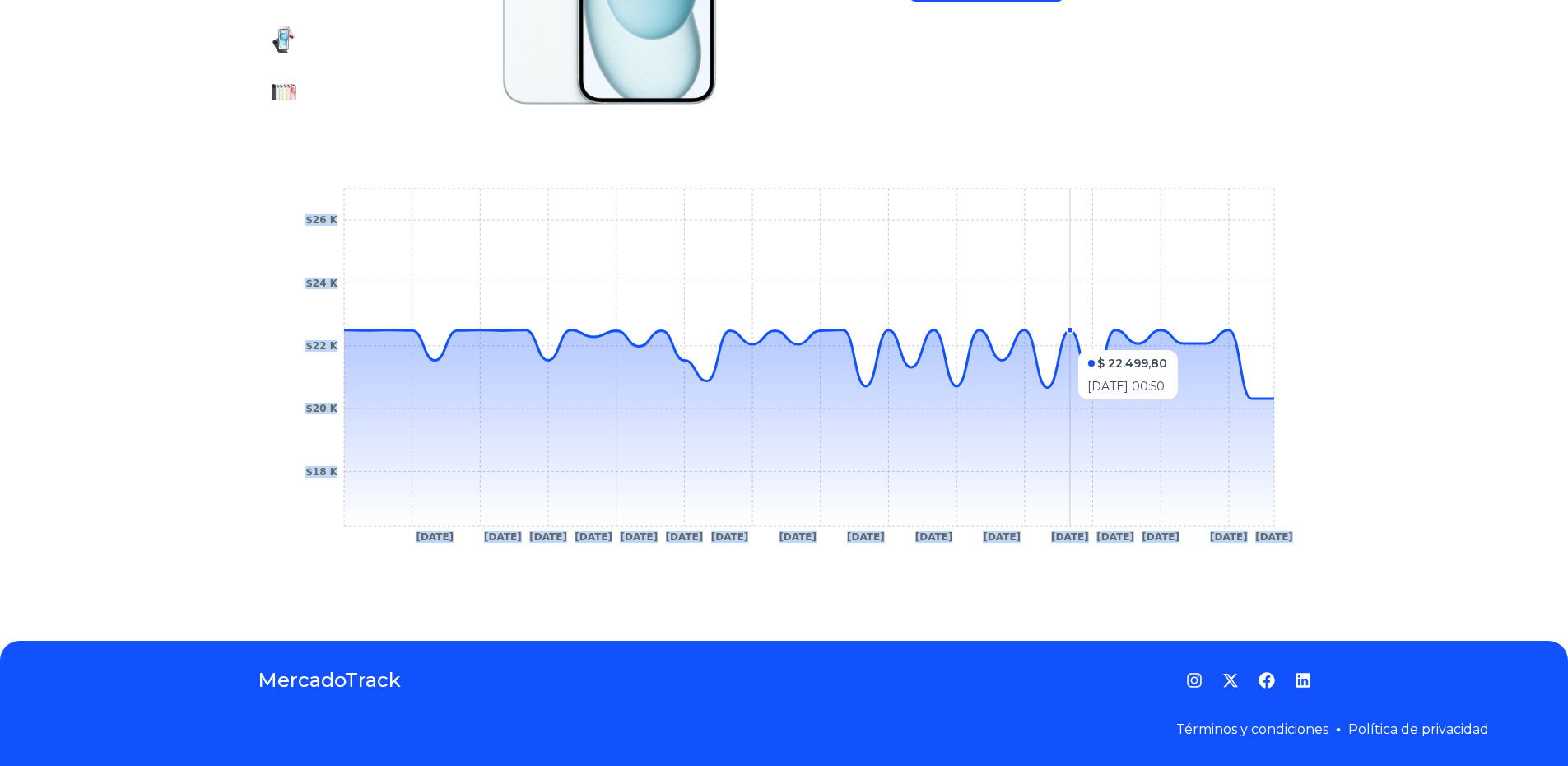
drag, startPoint x: 1161, startPoint y: 343, endPoint x: 1051, endPoint y: 344, distance: 110.0
click at [1051, 344] on icon "[DATE] [DATE] [DATE] [DATE] [DATE] [DATE] [DATE] [DATE] [DATE] [DATE] [DATE] [D…" at bounding box center [785, 369] width 988 height 371
click at [1163, 547] on icon "[DATE] [DATE] [DATE] [DATE] [DATE] [DATE] [DATE] [DATE] [DATE] [DATE] [DATE] [D…" at bounding box center [785, 369] width 988 height 371
click at [1169, 541] on icon "[DATE] [DATE] [DATE] [DATE] [DATE] [DATE] [DATE] [DATE] [DATE] [DATE] [DATE] [D…" at bounding box center [785, 369] width 988 height 371
click at [1171, 540] on tspan "[DATE]" at bounding box center [1160, 537] width 38 height 12
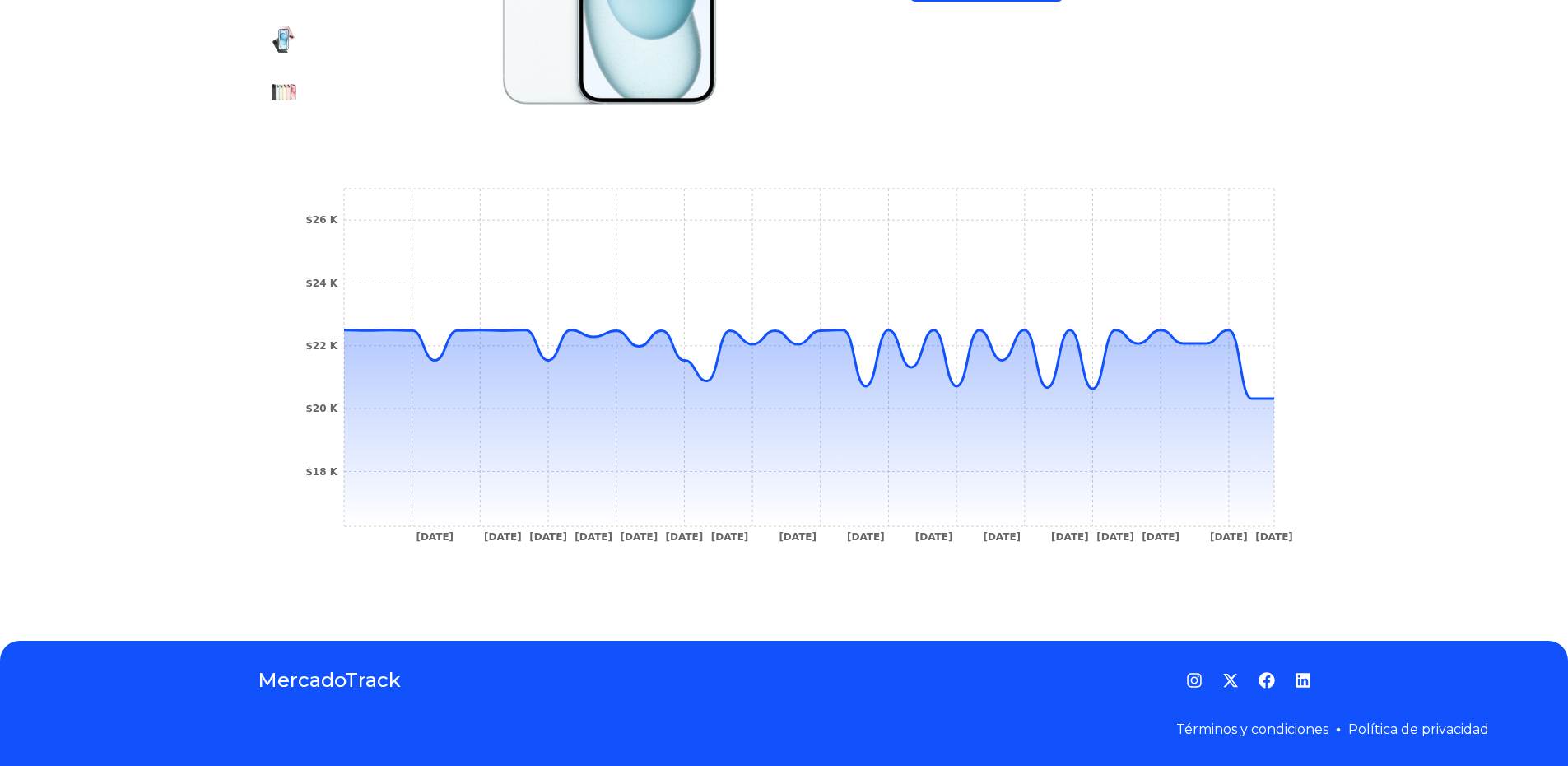
click at [371, 700] on footer "MercadoTrack Términos y condiciones Política de privacidad" at bounding box center [784, 703] width 1568 height 125
drag, startPoint x: 547, startPoint y: 660, endPoint x: 616, endPoint y: 646, distance: 70.4
click at [568, 657] on footer "MercadoTrack Términos y condiciones Política de privacidad" at bounding box center [784, 703] width 1568 height 125
click at [802, 549] on icon "[DATE] [DATE] [DATE] [DATE] [DATE] [DATE] [DATE] [DATE] [DATE] [DATE] [DATE] [D…" at bounding box center [785, 369] width 988 height 371
click at [819, 519] on icon at bounding box center [809, 428] width 930 height 196
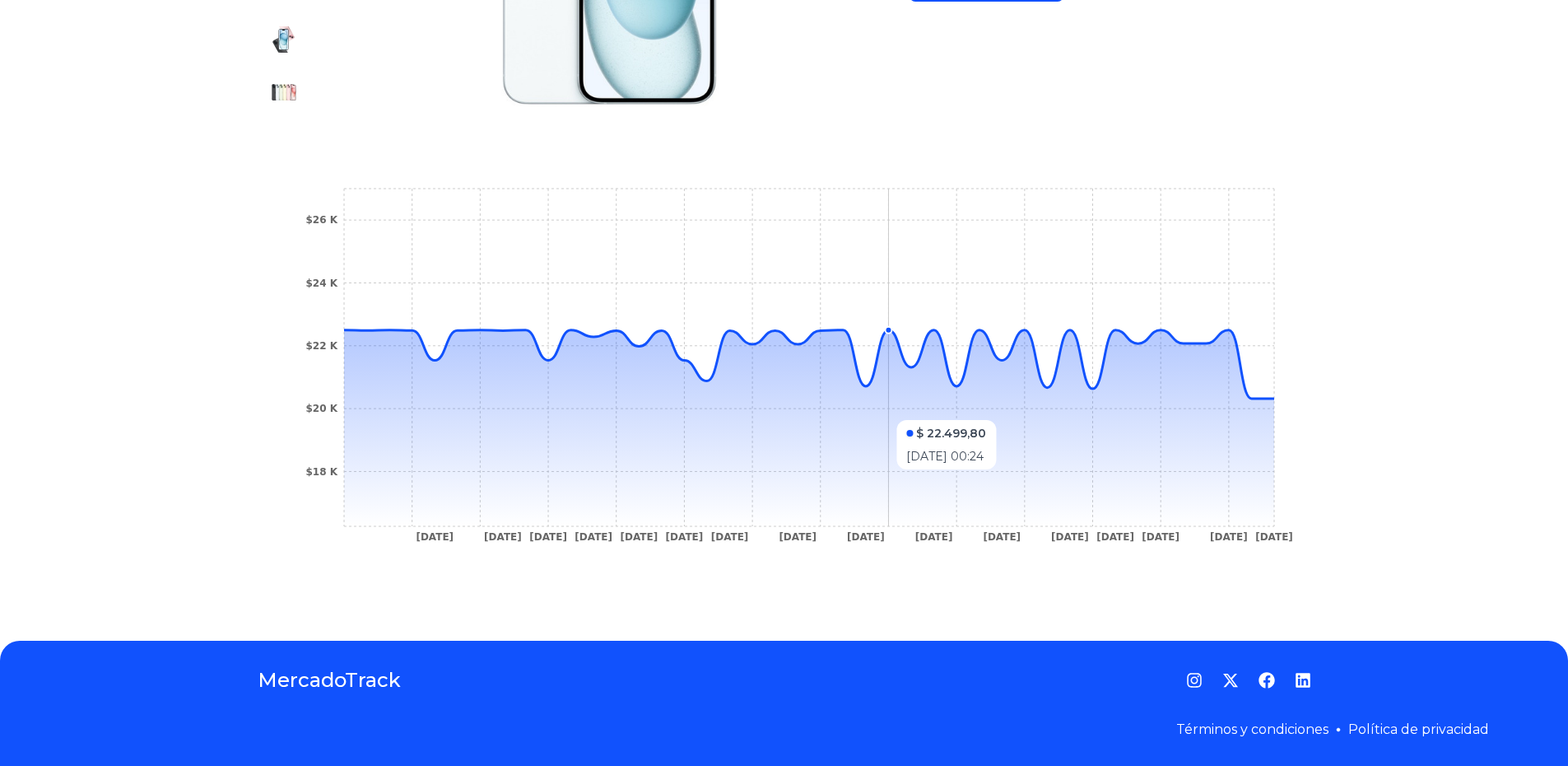
click at [886, 478] on icon at bounding box center [809, 428] width 930 height 196
click at [919, 469] on icon at bounding box center [809, 428] width 930 height 196
drag, startPoint x: 943, startPoint y: 454, endPoint x: 934, endPoint y: 439, distance: 17.5
drag, startPoint x: 934, startPoint y: 439, endPoint x: 807, endPoint y: 437, distance: 127.0
click at [807, 437] on icon at bounding box center [809, 428] width 930 height 196
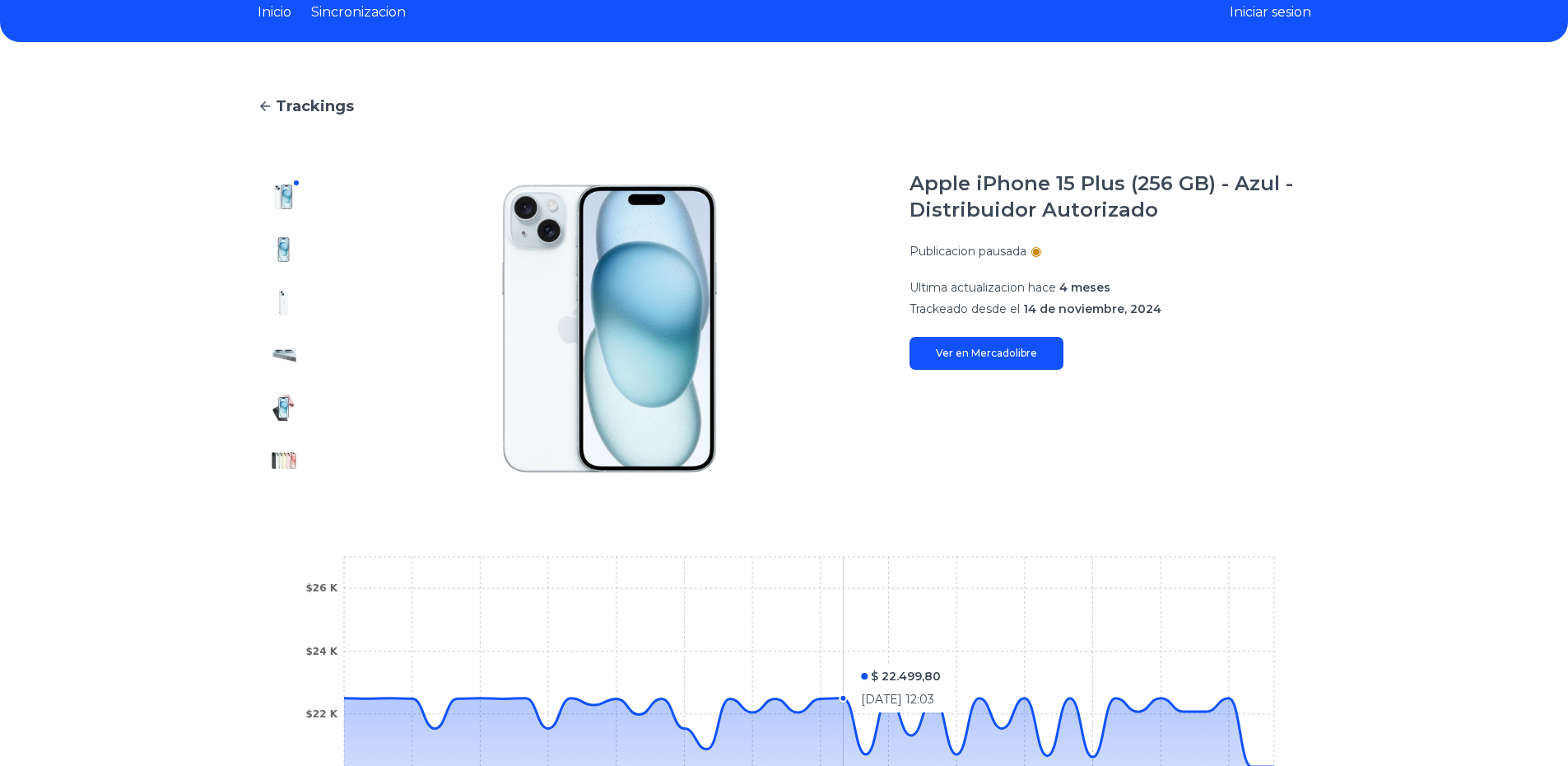
scroll to position [0, 0]
